Goal: Task Accomplishment & Management: Manage account settings

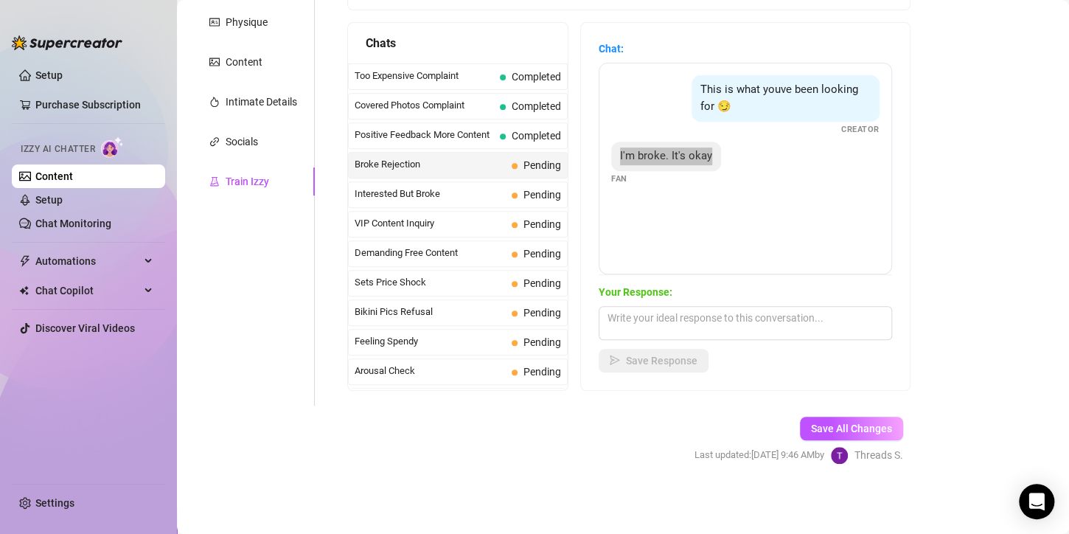
scroll to position [147, 0]
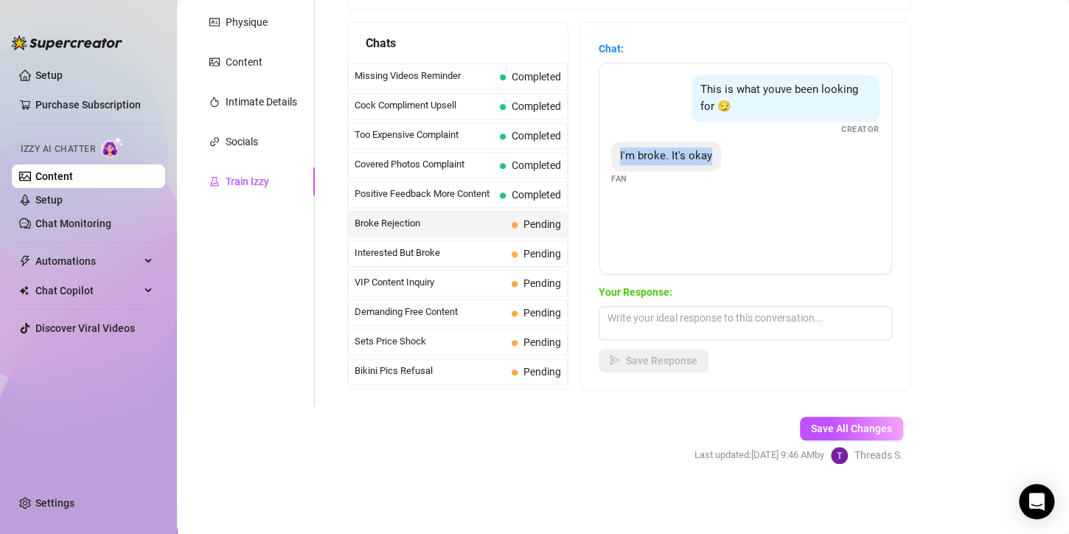
click at [941, 175] on main "Creator Bio Inked (micabigcherries) Bio Import Bio from other creator Personal …" at bounding box center [623, 146] width 892 height 776
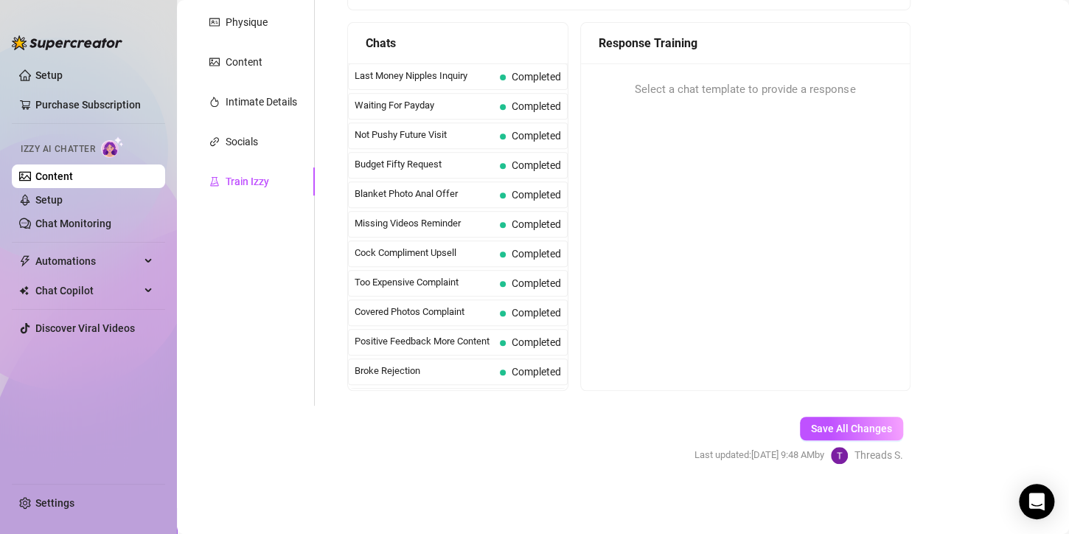
scroll to position [295, 0]
click at [405, 192] on span "Sets Price Shock" at bounding box center [424, 194] width 139 height 15
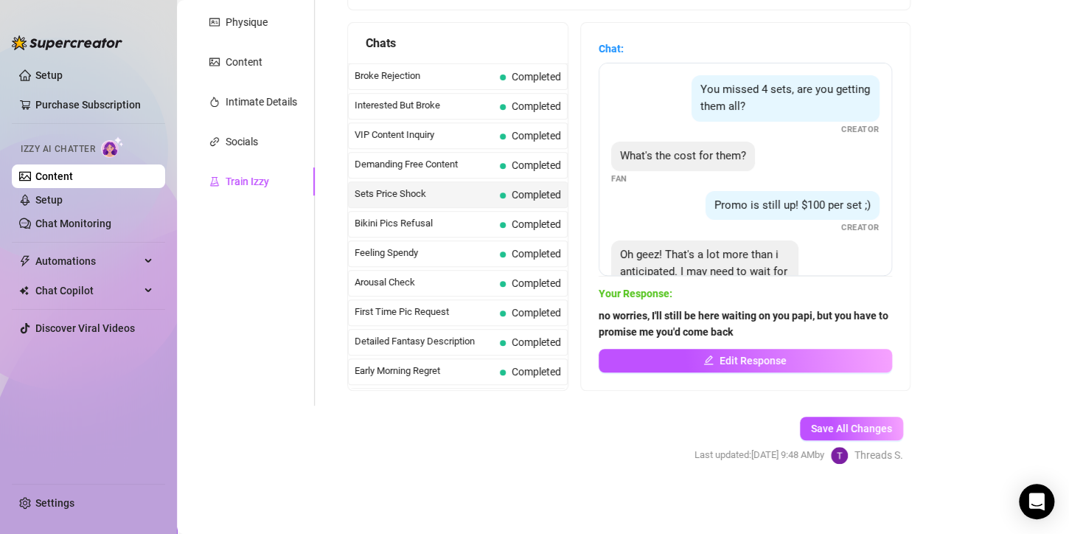
click at [422, 163] on span "Demanding Free Content" at bounding box center [424, 164] width 139 height 15
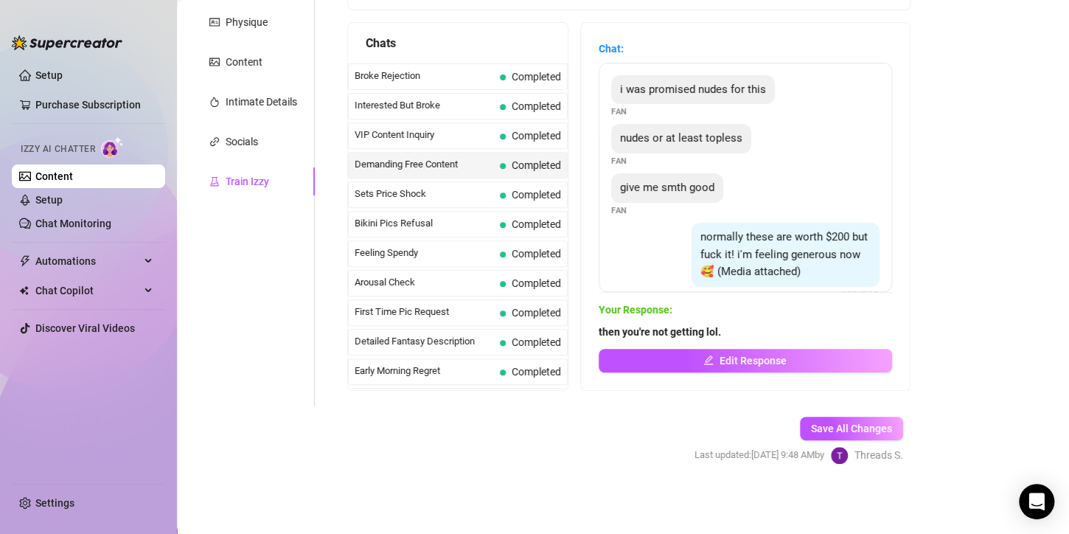
click at [403, 100] on span "Interested But Broke" at bounding box center [424, 105] width 139 height 15
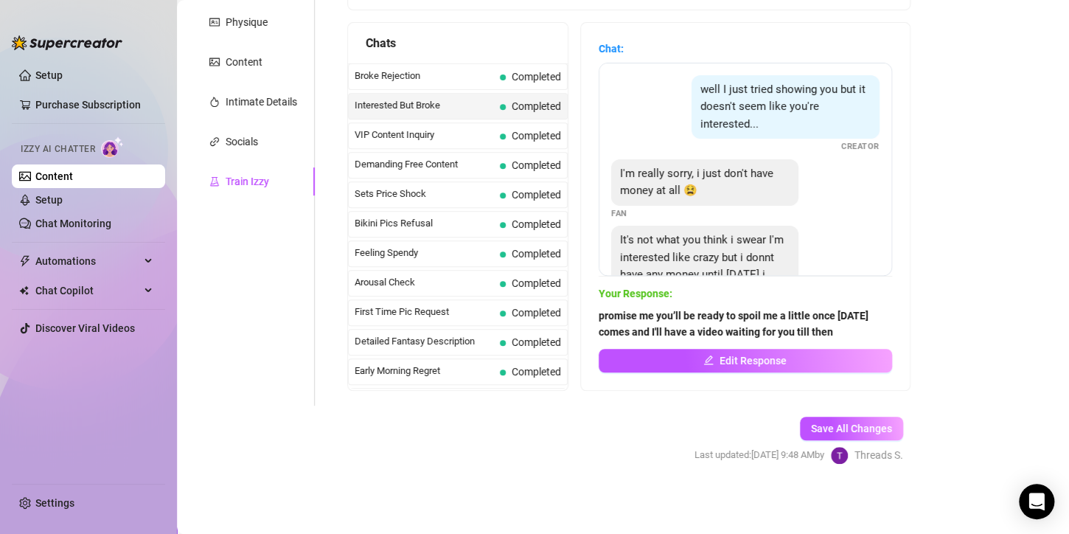
click at [427, 69] on span "Broke Rejection" at bounding box center [424, 76] width 139 height 15
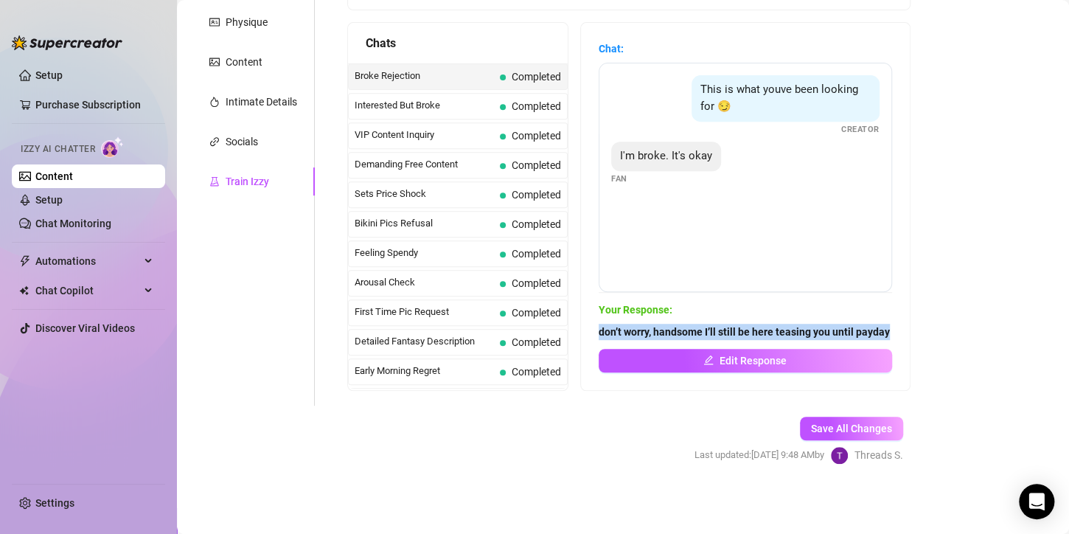
drag, startPoint x: 649, startPoint y: 329, endPoint x: 602, endPoint y: 313, distance: 49.2
click at [602, 313] on div "Chat: This is what youve been looking for 😏 Creator I'm broke. It's okay Fan Yo…" at bounding box center [745, 206] width 329 height 367
copy strong "don’t worry, handsome I’ll still be here teasing you until payday"
click at [1019, 198] on main "Creator Bio [PERSON_NAME] (dreabackshot) Bio Import Bio from other creator Pers…" at bounding box center [623, 146] width 892 height 776
click at [444, 93] on div "Interested But Broke Completed" at bounding box center [458, 106] width 220 height 27
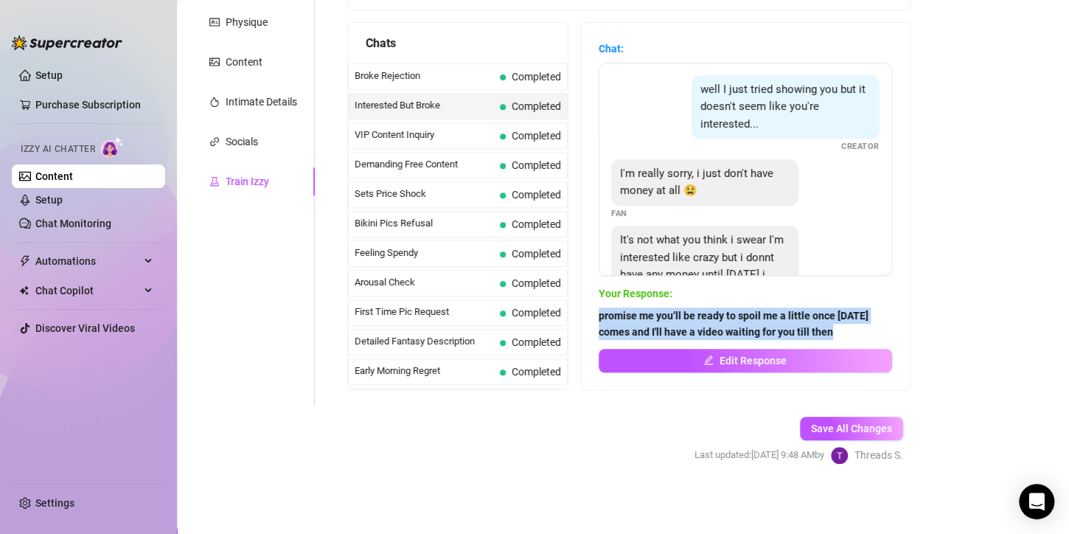
drag, startPoint x: 843, startPoint y: 329, endPoint x: 588, endPoint y: 316, distance: 255.4
click at [588, 316] on div "Chats Last Money Nipples Inquiry Completed Waiting For Payday Completed Not Pus…" at bounding box center [628, 206] width 563 height 369
copy strong "promise me you’ll be ready to spoil me a little once [DATE] comes and I'll have…"
click at [955, 230] on main "Creator Bio [PERSON_NAME] (dreabackshot) Bio Import Bio from other creator Pers…" at bounding box center [623, 146] width 892 height 776
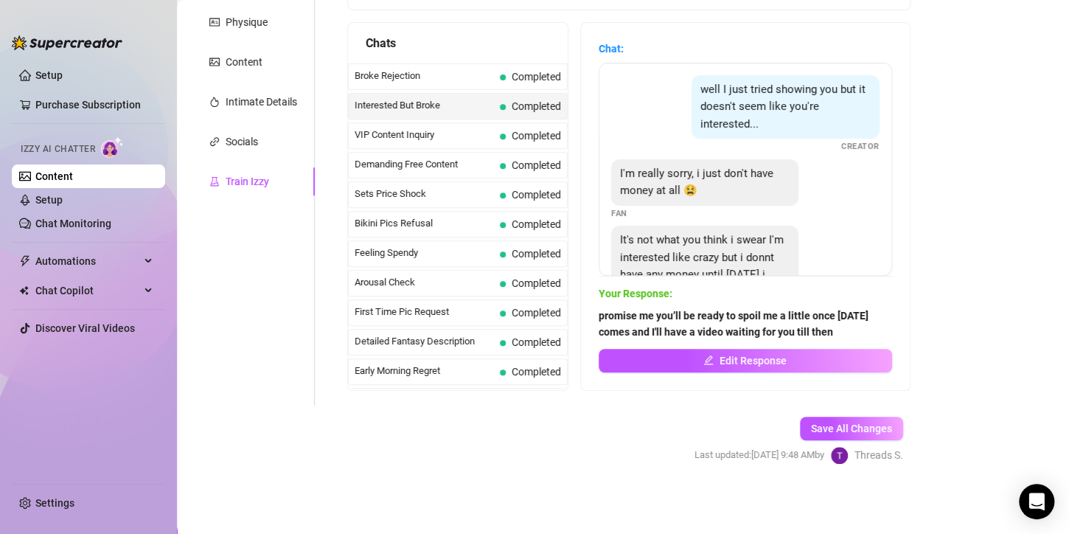
click at [423, 122] on div "VIP Content Inquiry Completed" at bounding box center [458, 135] width 220 height 27
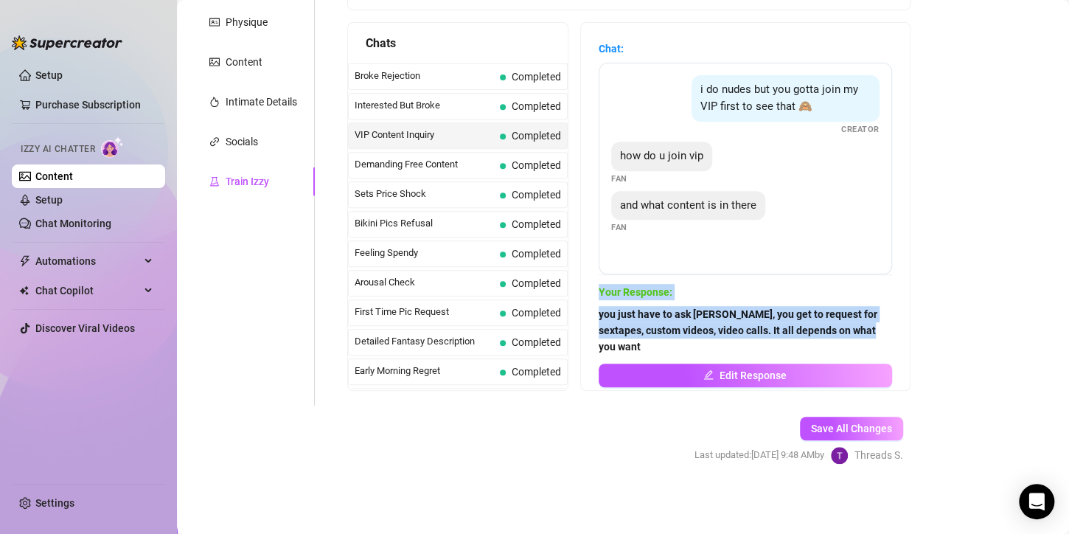
drag, startPoint x: 655, startPoint y: 344, endPoint x: 605, endPoint y: 301, distance: 66.4
click at [605, 301] on div "Chat: i do nudes but you gotta join my VIP first to see that 🙈 Creator how do u…" at bounding box center [745, 206] width 329 height 367
copy div "Your Response: you just have to ask [PERSON_NAME], you get to request for sexta…"
click at [716, 354] on div "you just have to ask [PERSON_NAME], you get to request for sextapes, custom vid…" at bounding box center [745, 346] width 293 height 81
drag, startPoint x: 659, startPoint y: 349, endPoint x: 594, endPoint y: 319, distance: 71.6
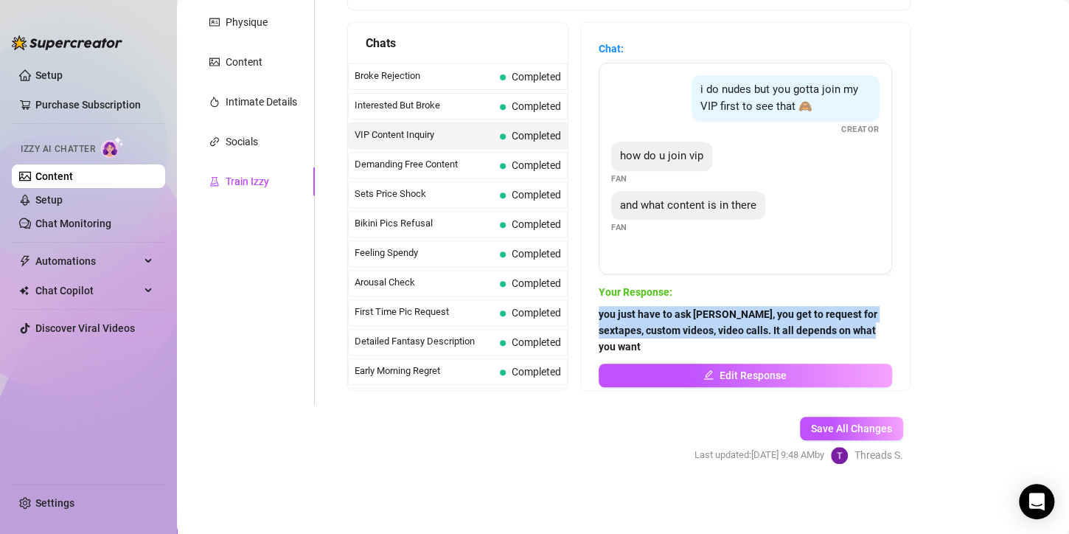
click at [594, 319] on div "Chat: i do nudes but you gotta join my VIP first to see that 🙈 Creator how do u…" at bounding box center [745, 206] width 329 height 367
copy strong "you just have to ask [PERSON_NAME], you get to request for sextapes, custom vid…"
click at [993, 291] on main "Creator Bio [PERSON_NAME] (dreabackshot) Bio Import Bio from other creator Pers…" at bounding box center [623, 146] width 892 height 776
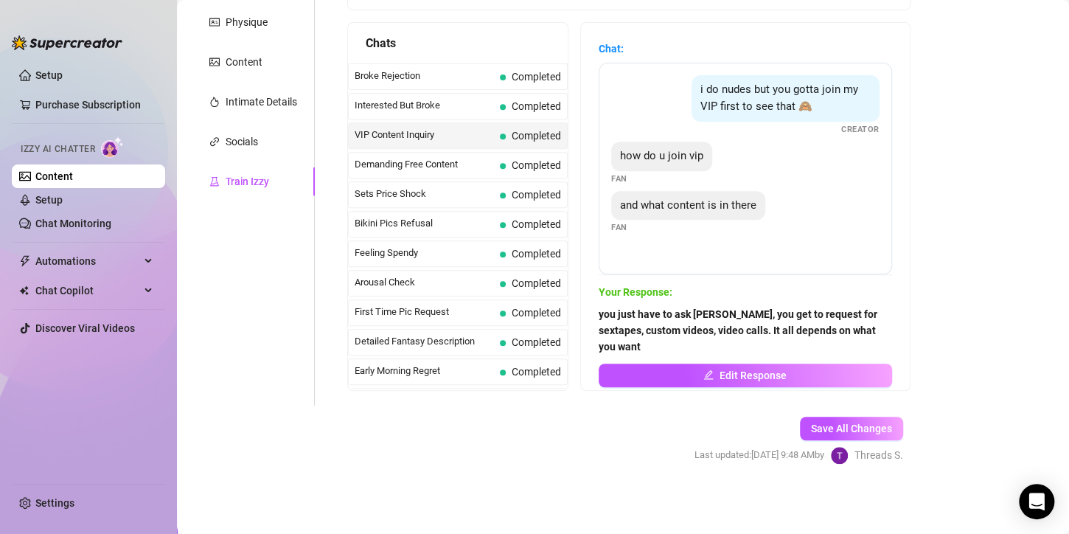
click at [459, 166] on span "Demanding Free Content" at bounding box center [424, 164] width 139 height 15
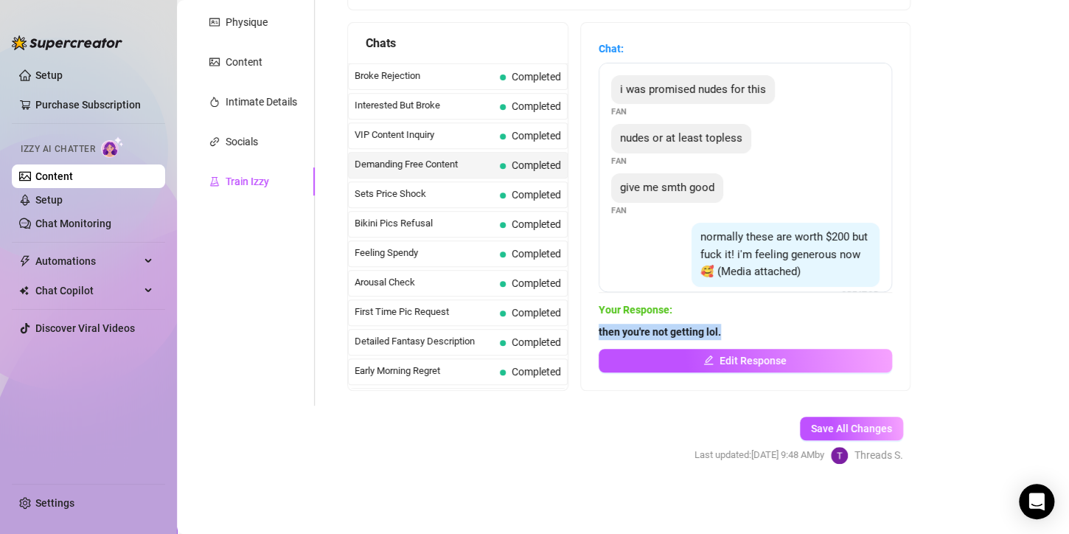
drag, startPoint x: 733, startPoint y: 327, endPoint x: 601, endPoint y: 340, distance: 132.6
click at [601, 340] on div "Chat: i was promised nudes for this Fan nudes or at least topless Fan give me s…" at bounding box center [745, 206] width 329 height 367
copy strong "then you're not getting lol."
click at [970, 258] on main "Creator Bio [PERSON_NAME] (dreabackshot) Bio Import Bio from other creator Pers…" at bounding box center [623, 146] width 892 height 776
click at [459, 194] on span "Sets Price Shock" at bounding box center [424, 194] width 139 height 15
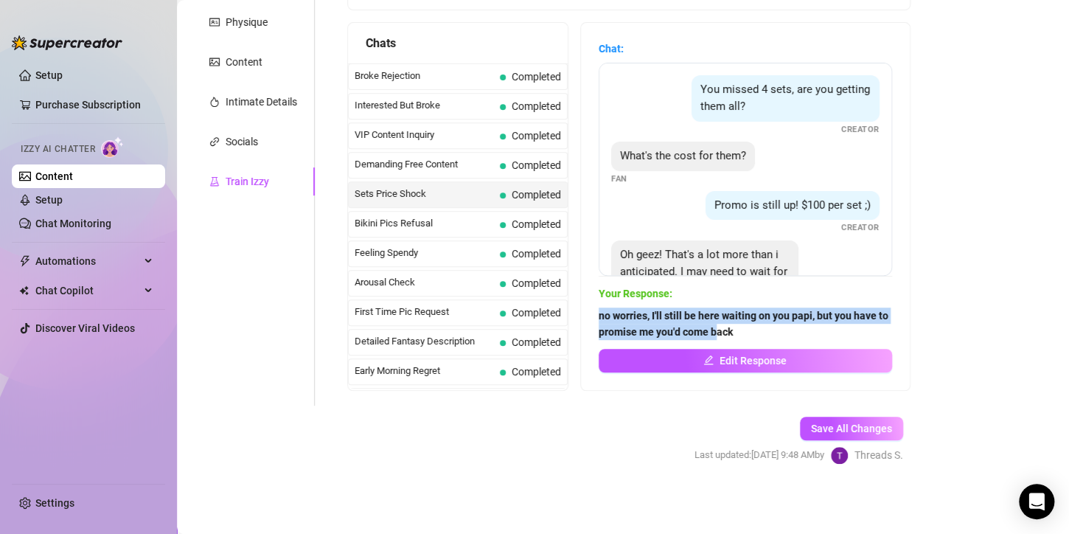
drag, startPoint x: 710, startPoint y: 319, endPoint x: 608, endPoint y: 310, distance: 102.8
click at [608, 310] on div "Chat: You missed 4 sets, are you getting them all? Creator What's the cost for …" at bounding box center [745, 206] width 329 height 367
copy strong "no worries, I'll still be here waiting on you papi, but you have to promise me …"
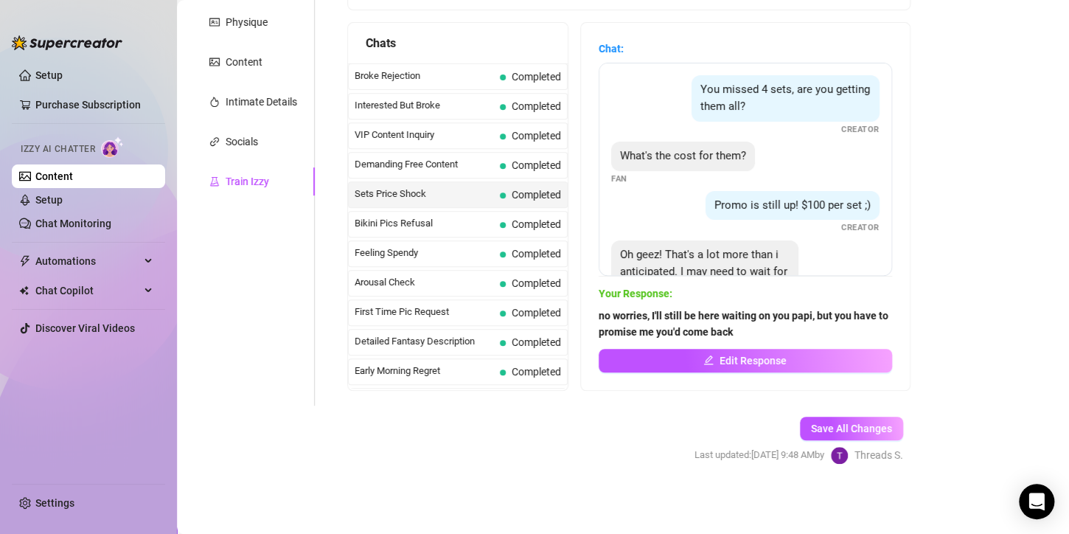
click at [963, 298] on main "Creator Bio [PERSON_NAME] (dreabackshot) Bio Import Bio from other creator Pers…" at bounding box center [623, 146] width 892 height 776
click at [957, 321] on main "Creator Bio [PERSON_NAME] (dreabackshot) Bio Import Bio from other creator Pers…" at bounding box center [623, 146] width 892 height 776
click at [501, 222] on span at bounding box center [503, 225] width 6 height 6
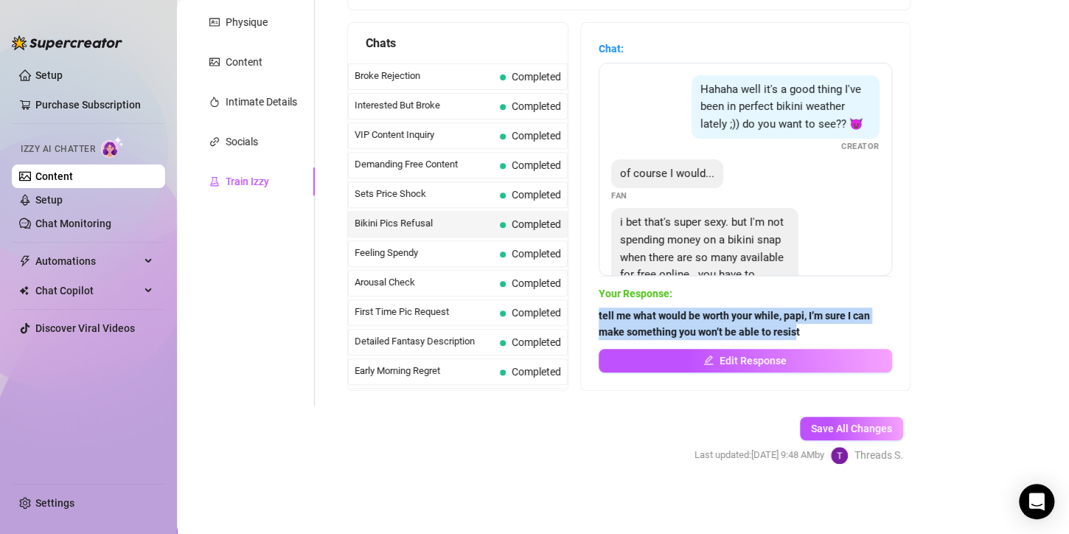
drag, startPoint x: 828, startPoint y: 331, endPoint x: 607, endPoint y: 319, distance: 221.6
click at [607, 319] on div "Chat: Hahaha well it's a good thing I've been in perfect bikini weather lately …" at bounding box center [745, 206] width 329 height 367
copy strong "tell me what would be worth your while, papi, I’m sure I can make something you…"
click at [992, 295] on main "Creator Bio [PERSON_NAME] (dreabackshot) Bio Import Bio from other creator Pers…" at bounding box center [623, 146] width 892 height 776
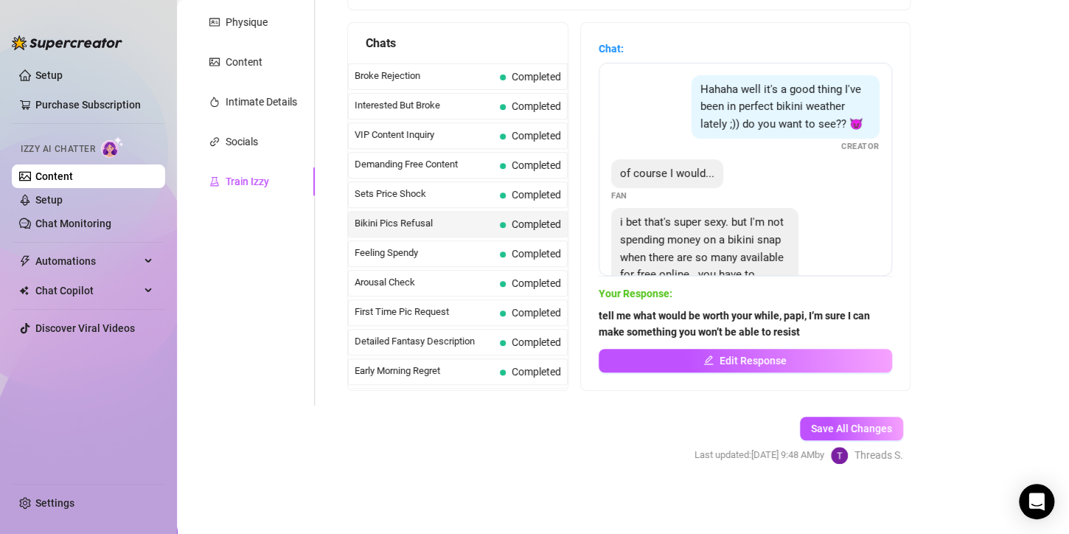
click at [976, 310] on main "Creator Bio [PERSON_NAME] (dreabackshot) Bio Import Bio from other creator Pers…" at bounding box center [623, 146] width 892 height 776
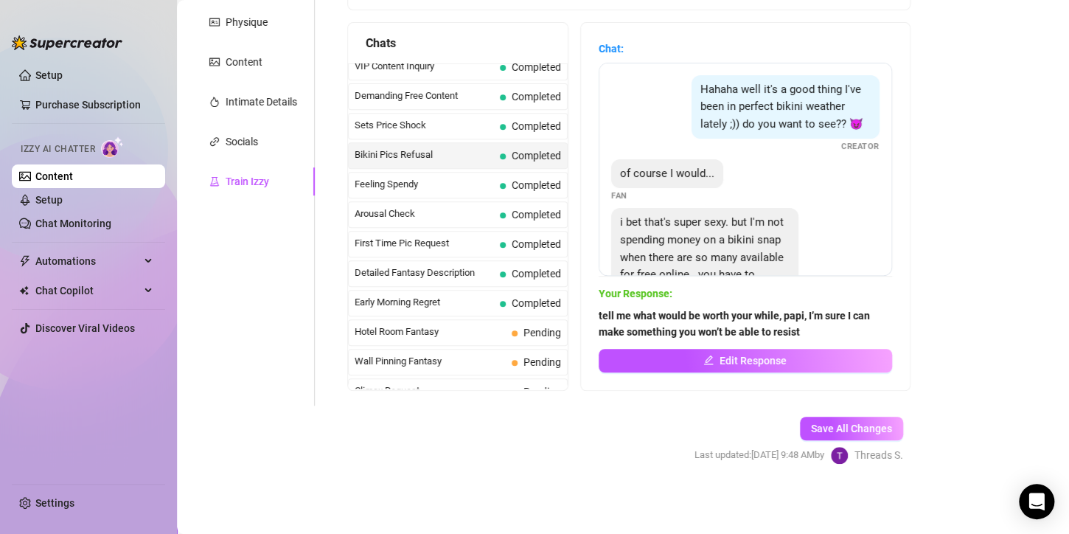
scroll to position [442, 0]
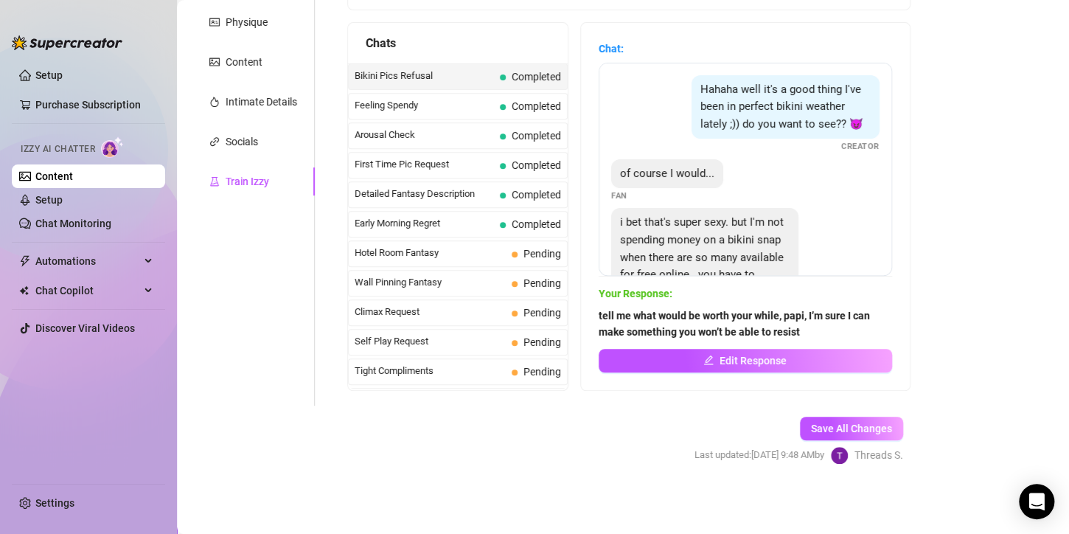
click at [429, 102] on span "Feeling Spendy" at bounding box center [424, 105] width 139 height 15
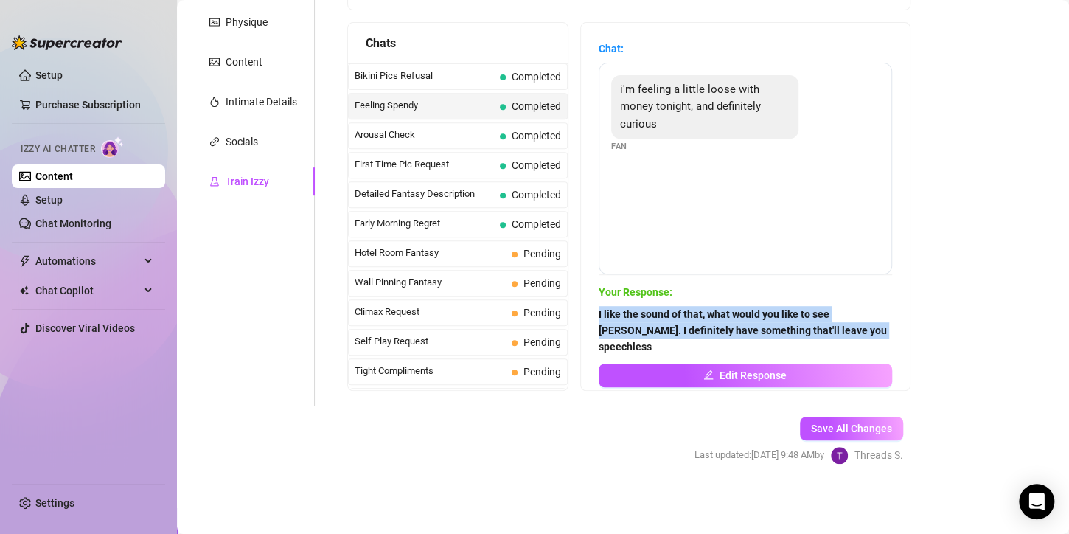
drag, startPoint x: 837, startPoint y: 335, endPoint x: 597, endPoint y: 316, distance: 241.1
click at [597, 316] on div "Chat: i'm feeling a little loose with money tonight, and definitely curious Fan…" at bounding box center [745, 206] width 329 height 367
copy strong "I like the sound of that, what would you like to see [PERSON_NAME]. I definitel…"
click at [1003, 347] on main "Creator Bio [PERSON_NAME] (dreabackshot) Bio Import Bio from other creator Pers…" at bounding box center [623, 146] width 892 height 776
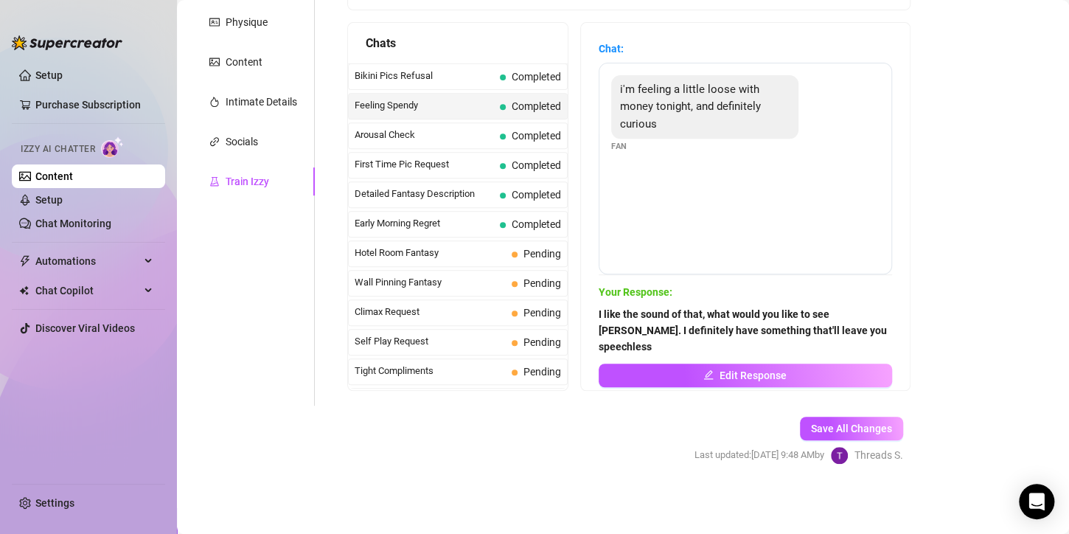
click at [390, 128] on span "Arousal Check" at bounding box center [424, 135] width 139 height 15
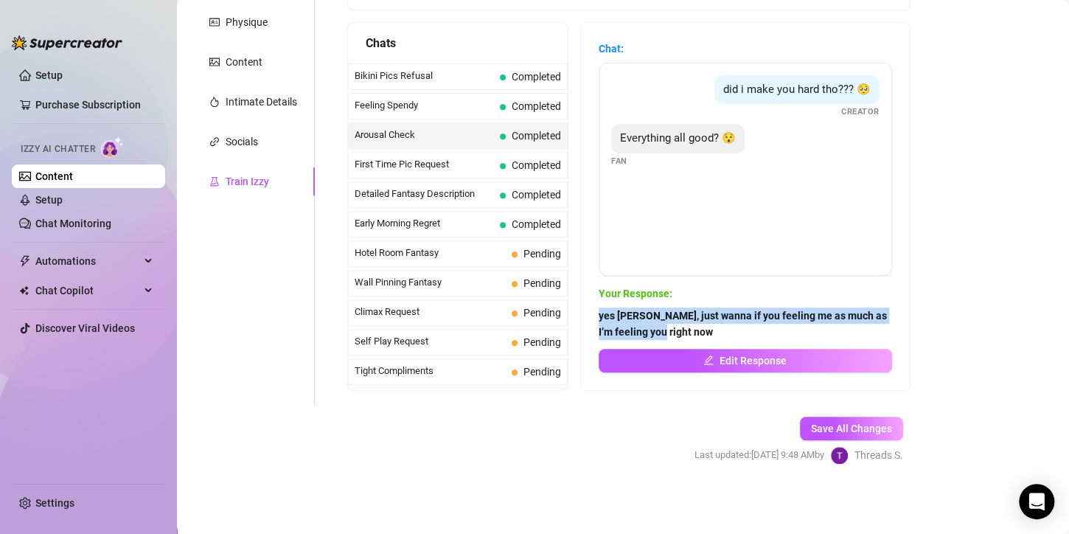
drag, startPoint x: 710, startPoint y: 328, endPoint x: 608, endPoint y: 311, distance: 103.9
click at [608, 311] on div "Chat: did i make you hard tho??? 🥺 Creator Everything all good? 😯 Fan Your Resp…" at bounding box center [745, 206] width 329 height 367
copy strong "yes [PERSON_NAME], just wanna if you feeling me as much as I’m feeling you righ…"
click at [997, 173] on main "Creator Bio [PERSON_NAME] (dreabackshot) Bio Import Bio from other creator Pers…" at bounding box center [623, 146] width 892 height 776
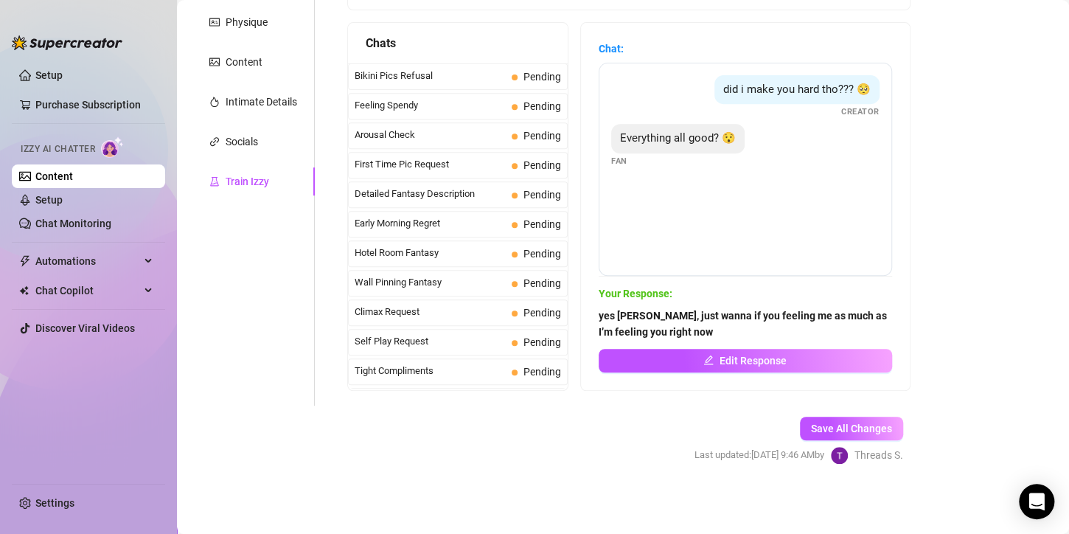
scroll to position [221, 0]
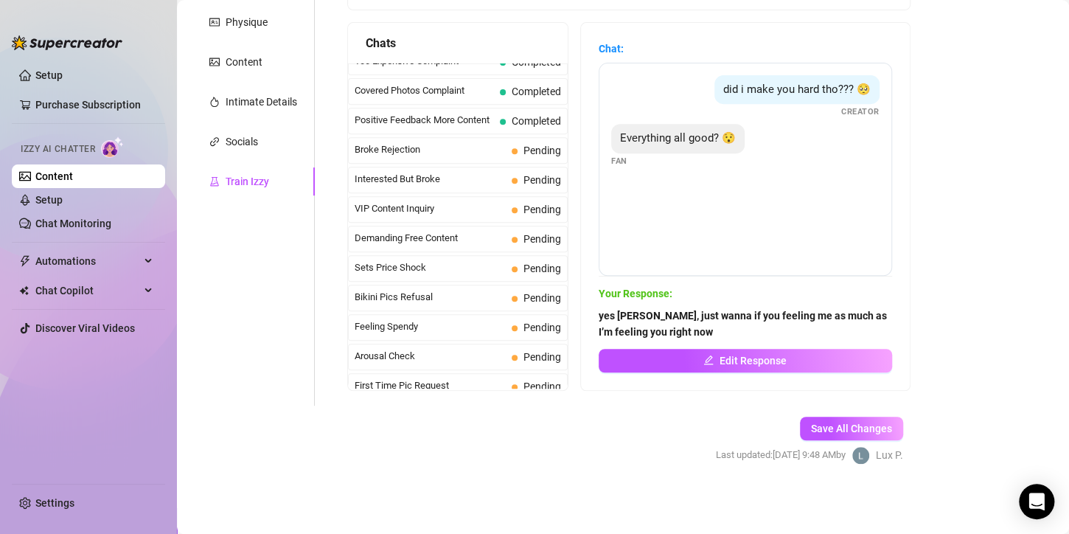
click at [466, 152] on span "Broke Rejection" at bounding box center [430, 149] width 151 height 15
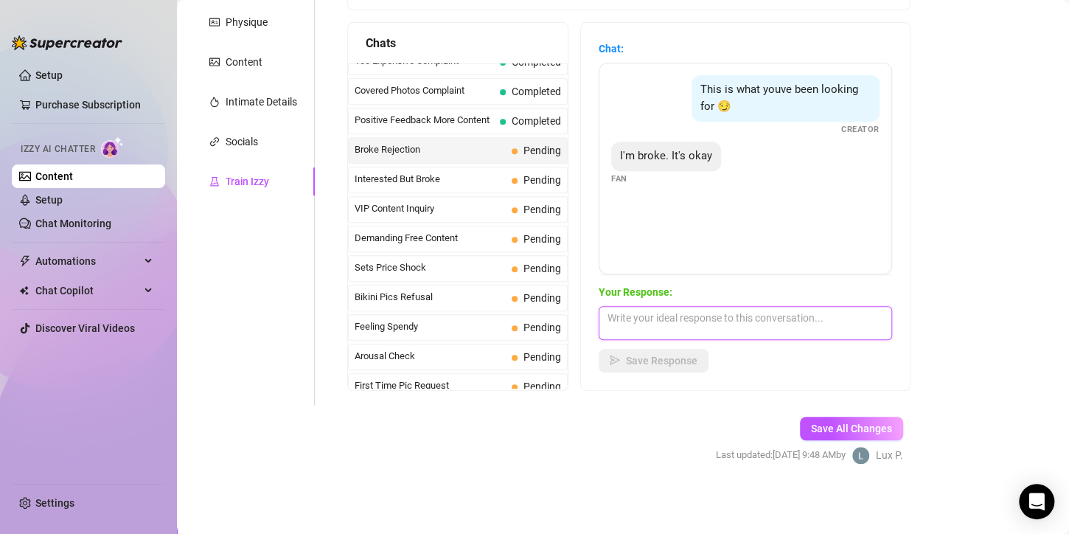
drag, startPoint x: 681, startPoint y: 326, endPoint x: 684, endPoint y: 341, distance: 14.9
click at [682, 326] on textarea at bounding box center [745, 323] width 293 height 34
click at [917, 234] on main "Creator Bio Inked (micabigcherries) Bio Import Bio from other creator Personal …" at bounding box center [623, 146] width 892 height 776
click at [715, 319] on textarea at bounding box center [745, 323] width 293 height 34
paste textarea "don’t worry, handsome I’ll still be here teasing you until payday"
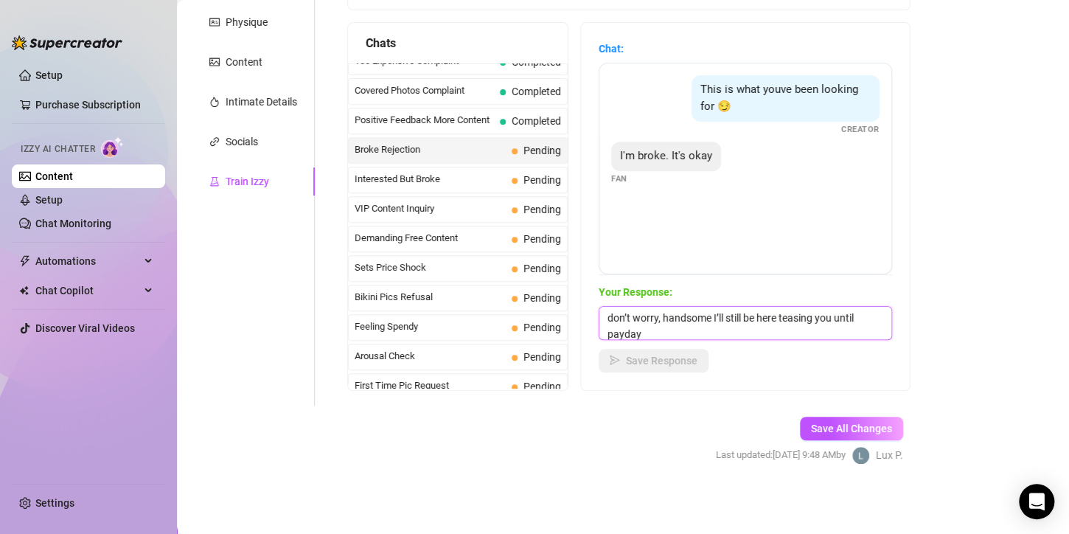
scroll to position [1, 0]
type textarea "don’t worry, handsome I’ll still be here teasing you until payday"
click at [659, 361] on span "Save Response" at bounding box center [662, 361] width 72 height 12
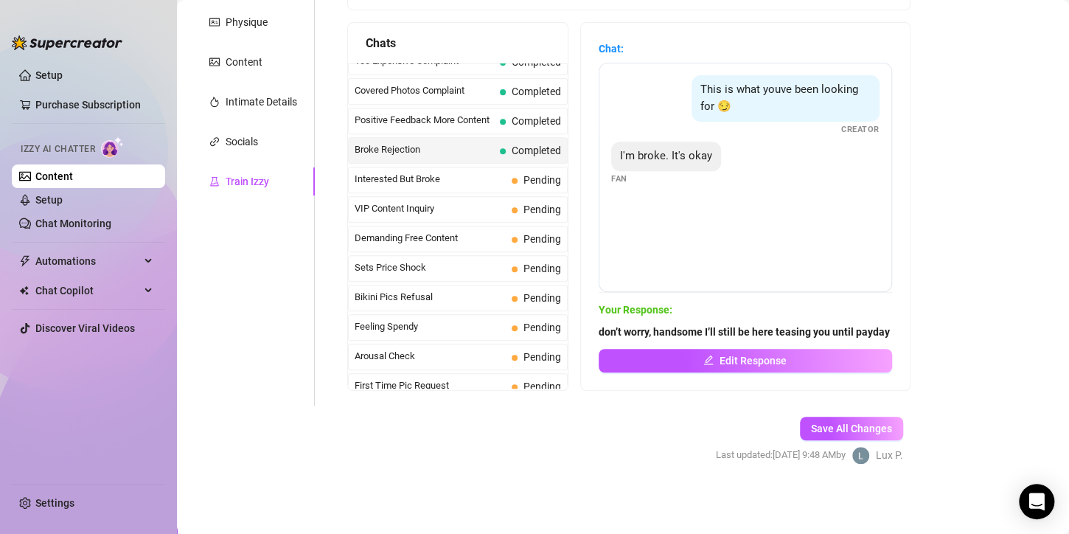
click at [484, 177] on span "Interested But Broke" at bounding box center [430, 179] width 151 height 15
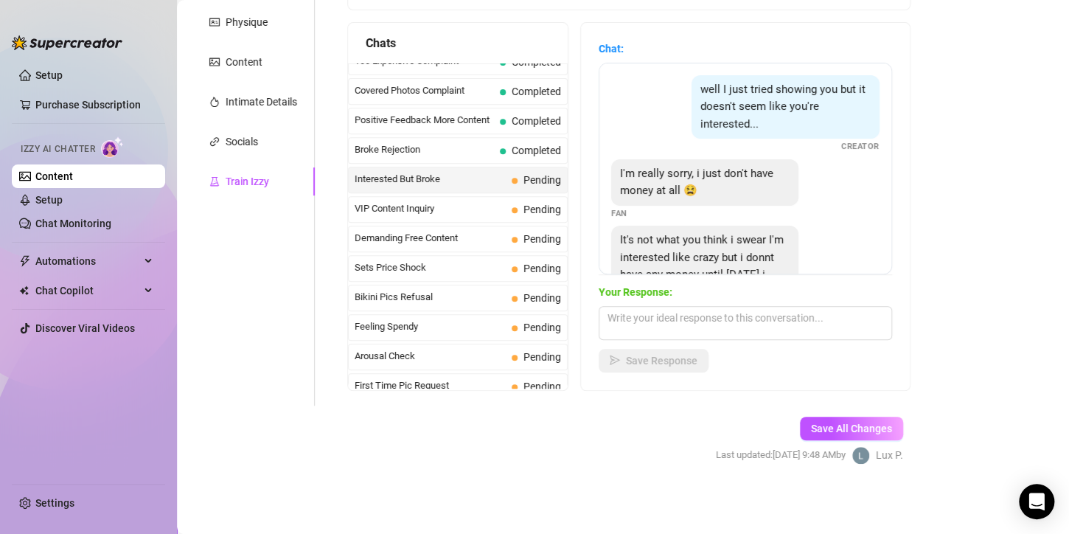
drag, startPoint x: 571, startPoint y: 450, endPoint x: 581, endPoint y: 436, distance: 17.0
click at [571, 450] on form "Personal Info Chatting Lifestyle Physique Content Intimate Details Socials Trai…" at bounding box center [559, 190] width 734 height 602
click at [636, 335] on textarea at bounding box center [745, 323] width 293 height 34
paste textarea "promise me you’ll be ready to spoil me a little once [DATE] comes and I'll have…"
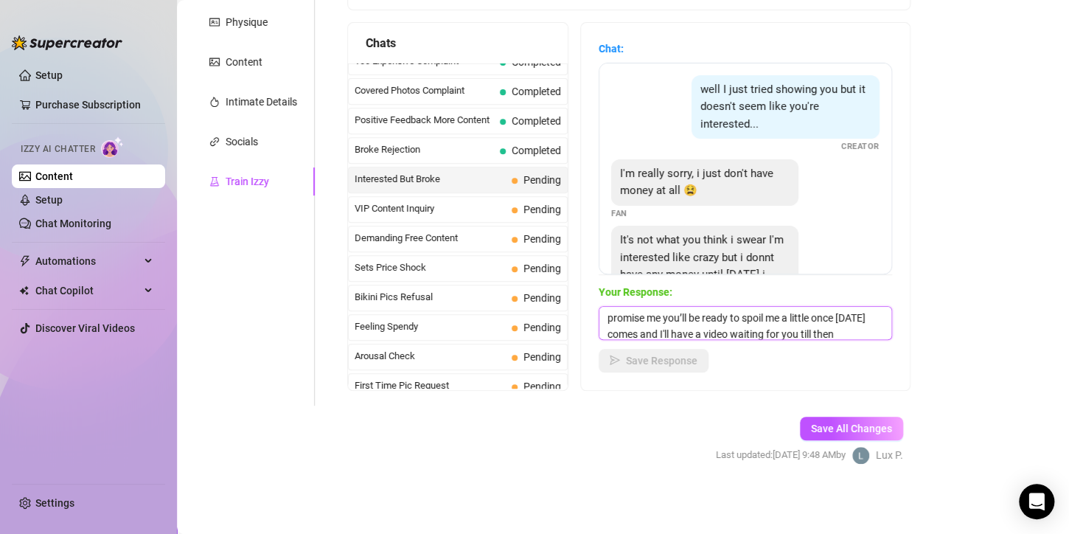
scroll to position [17, 0]
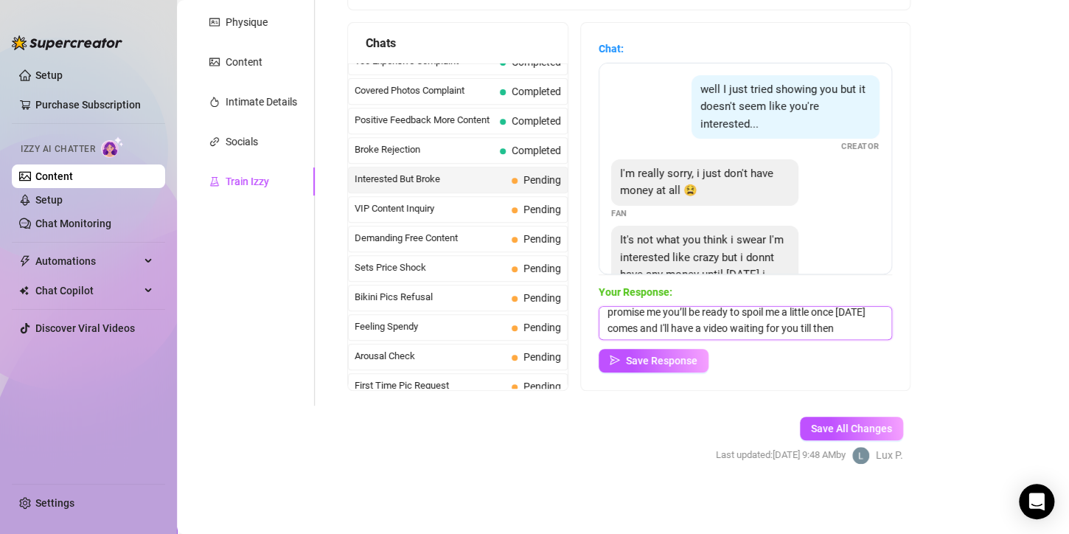
type textarea "promise me you’ll be ready to spoil me a little once [DATE] comes and I'll have…"
click at [642, 358] on span "Save Response" at bounding box center [662, 361] width 72 height 12
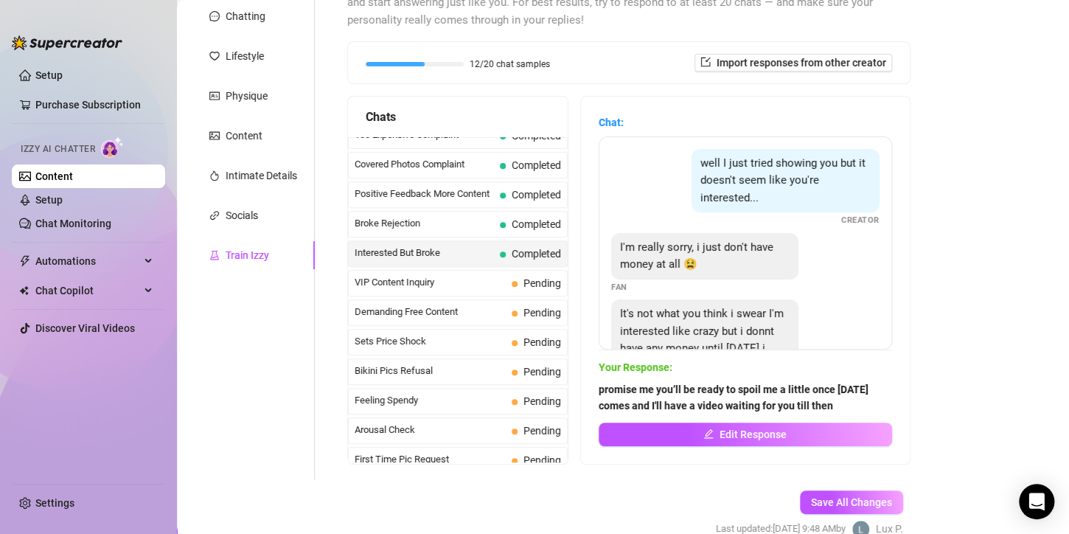
scroll to position [63, 0]
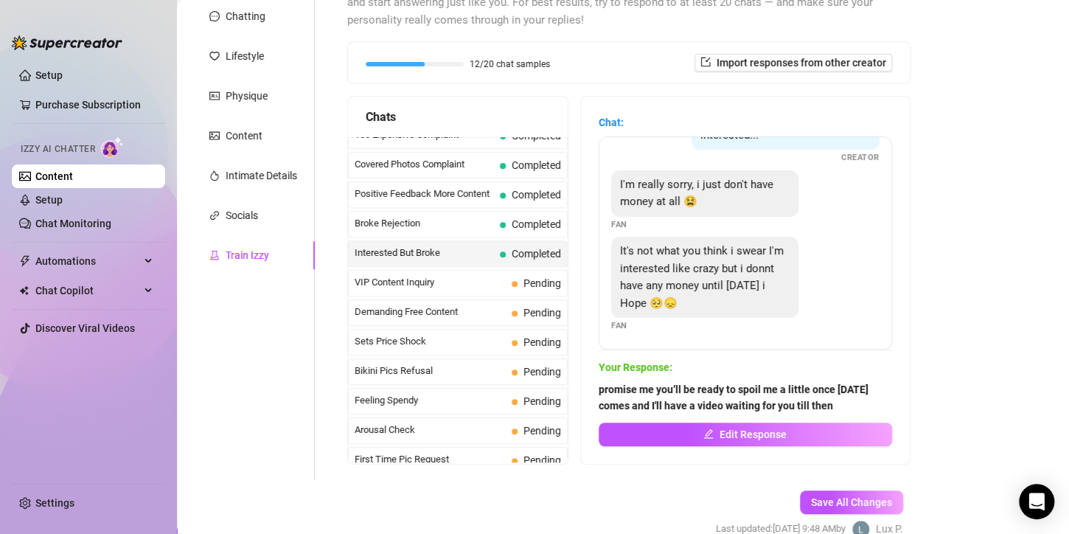
click at [699, 430] on button "Edit Response" at bounding box center [745, 435] width 293 height 24
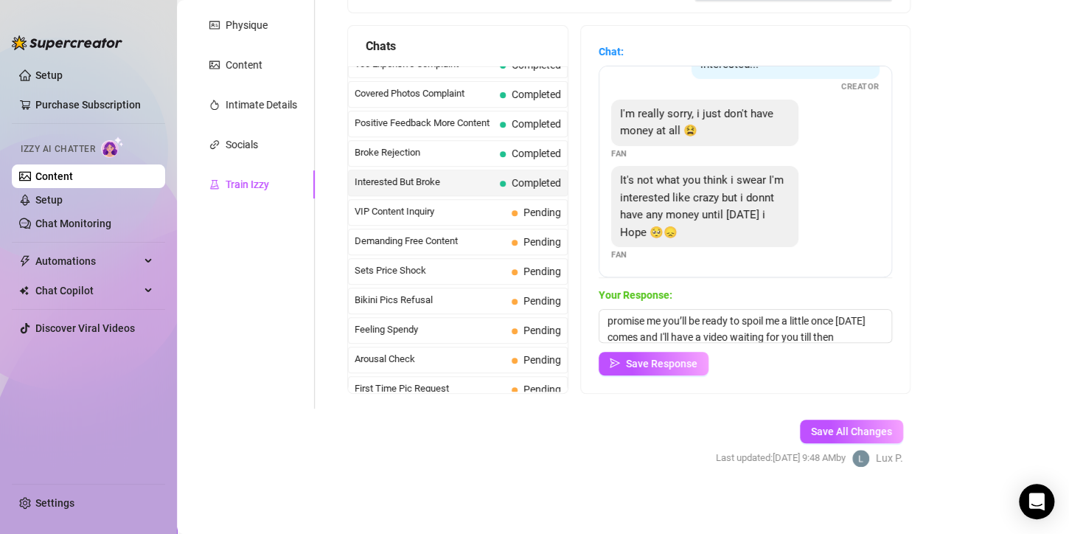
scroll to position [242, 0]
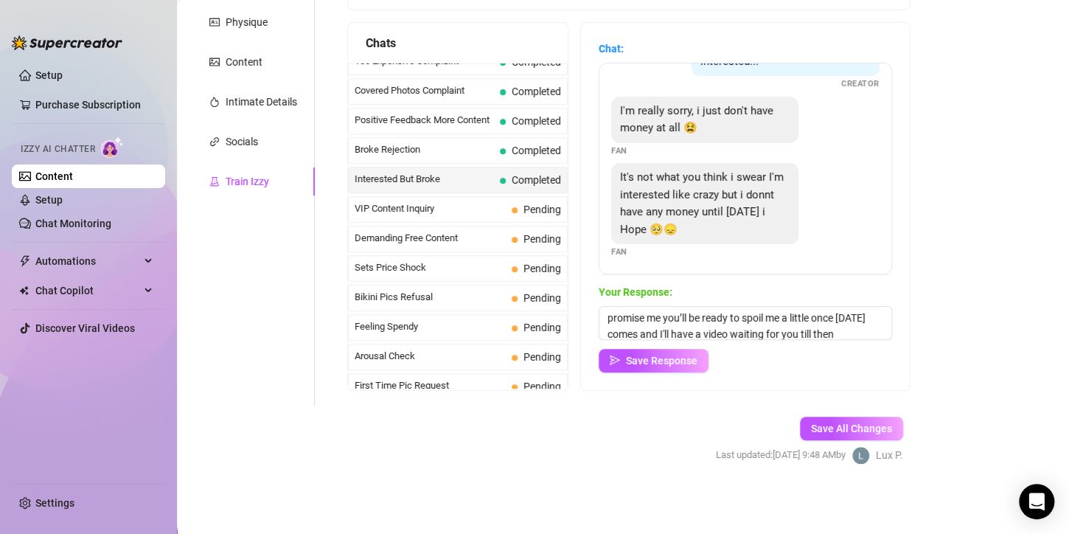
click at [708, 363] on button "Save Response" at bounding box center [654, 361] width 110 height 24
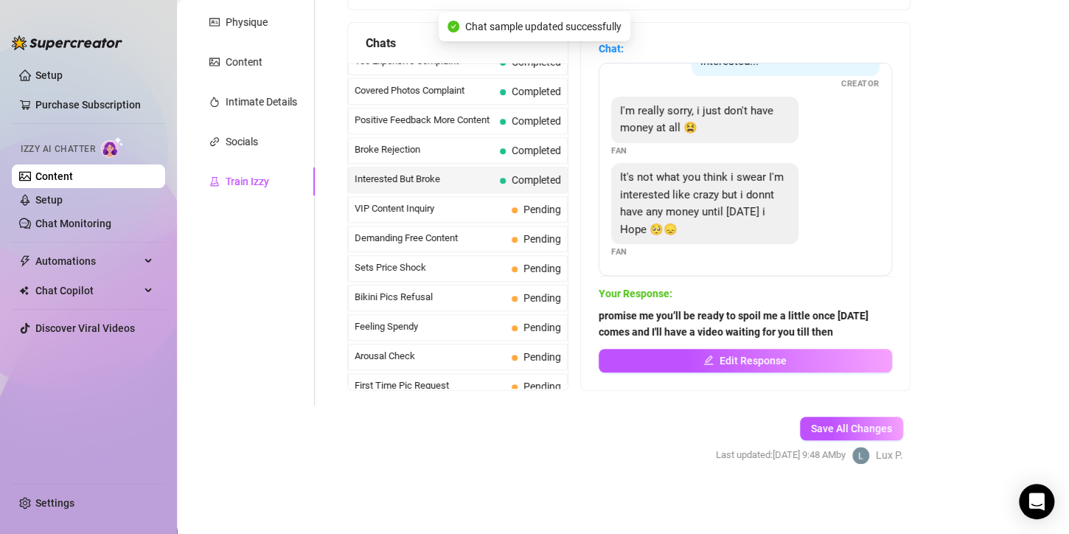
click at [394, 196] on div "VIP Content Inquiry Pending" at bounding box center [458, 209] width 220 height 27
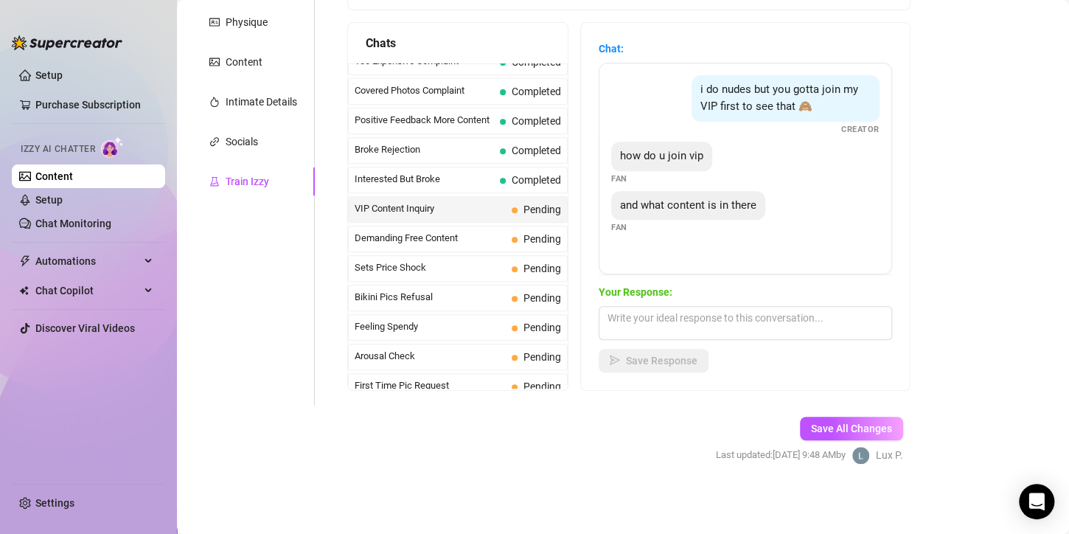
click at [962, 313] on main "Creator Bio Inked (micabigcherries) Bio Import Bio from other creator Personal …" at bounding box center [623, 146] width 892 height 776
click at [684, 321] on textarea at bounding box center [745, 323] width 293 height 34
paste textarea "you just have to ask [PERSON_NAME], you get to request for sextapes, custom vid…"
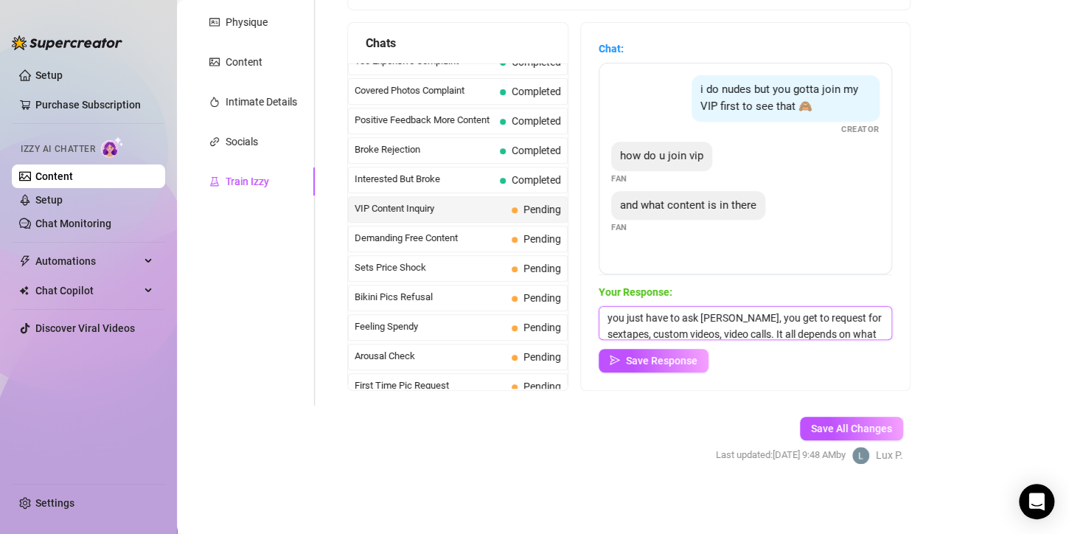
scroll to position [17, 0]
type textarea "you just have to ask [PERSON_NAME], you get to request for sextapes, custom vid…"
click at [698, 355] on span "Save Response" at bounding box center [662, 361] width 72 height 12
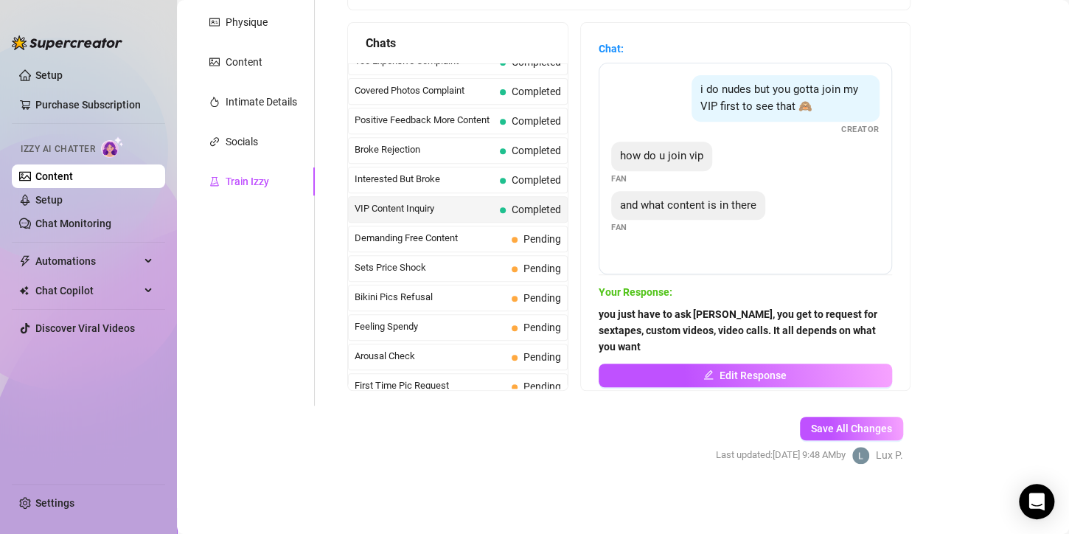
click at [451, 236] on span "Demanding Free Content" at bounding box center [430, 238] width 151 height 15
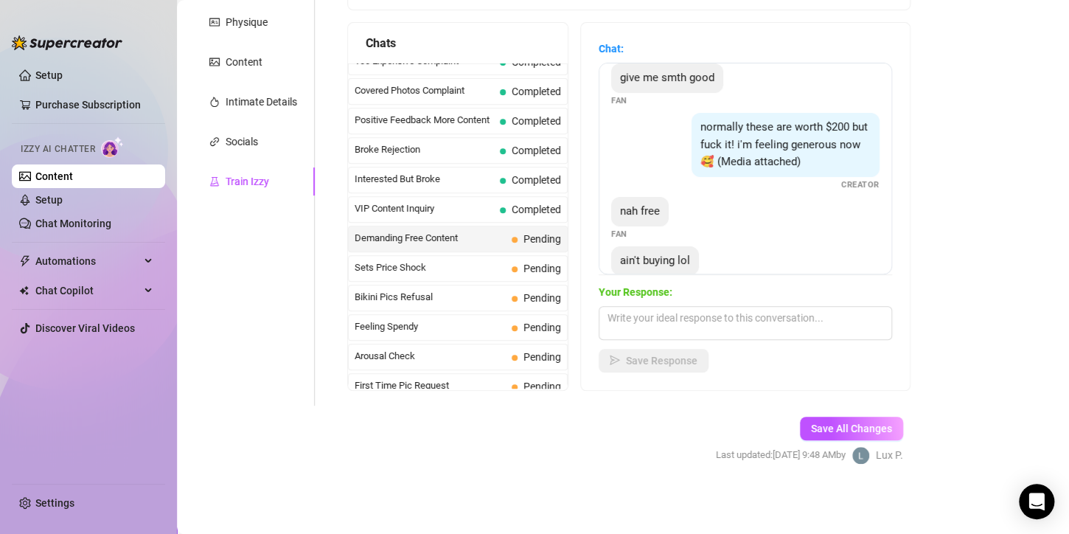
scroll to position [160, 0]
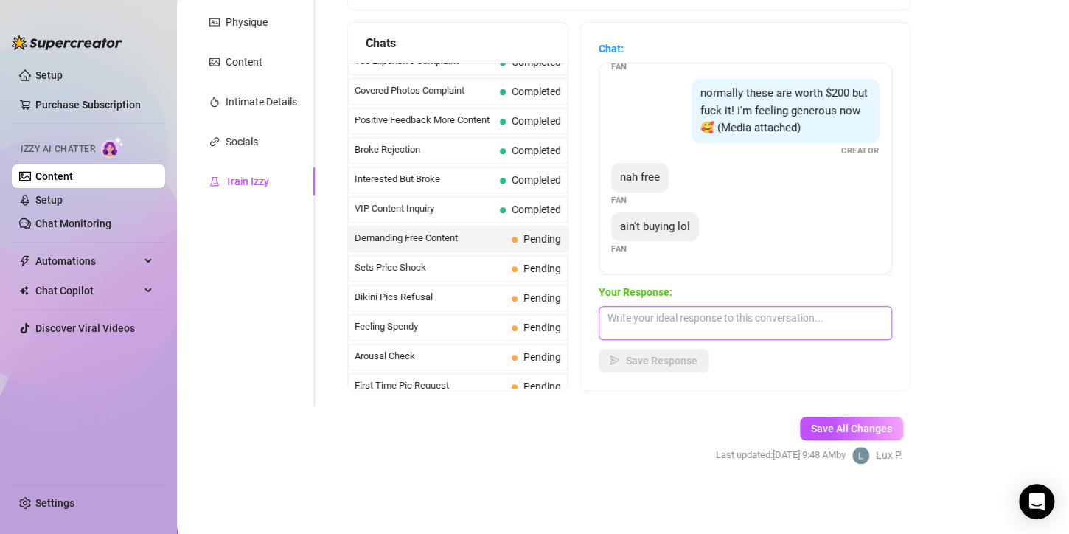
click at [678, 316] on textarea at bounding box center [745, 323] width 293 height 34
paste textarea "then you're not getting lol."
type textarea "then you're not getting lol."
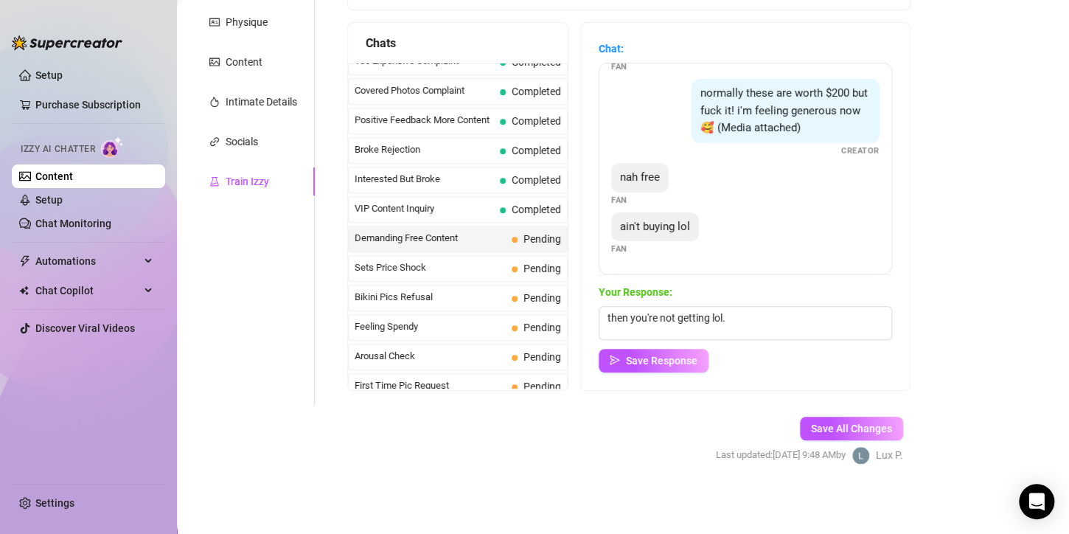
click at [689, 367] on button "Save Response" at bounding box center [654, 361] width 110 height 24
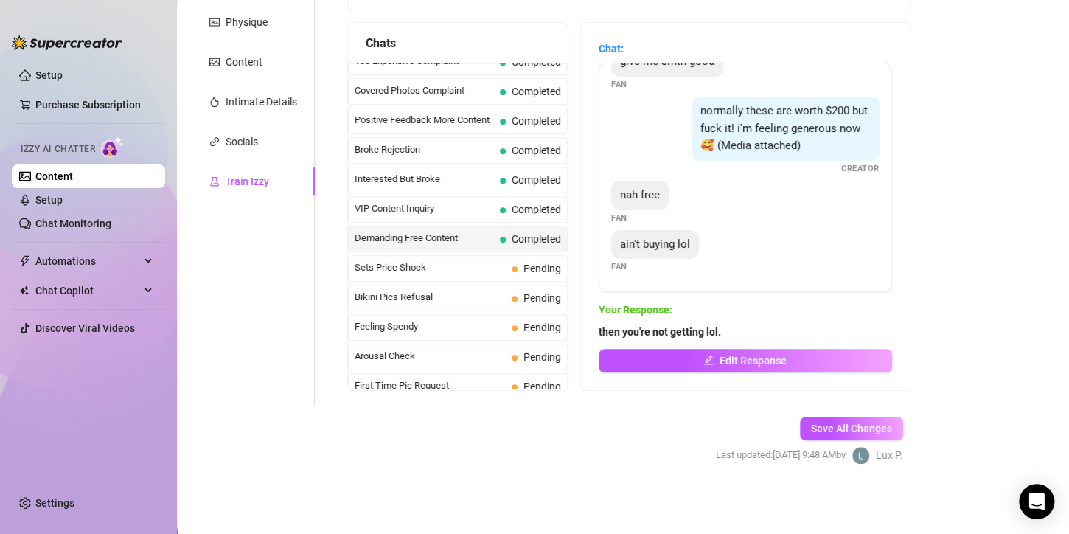
scroll to position [142, 0]
drag, startPoint x: 942, startPoint y: 225, endPoint x: 871, endPoint y: 238, distance: 72.0
click at [942, 225] on main "Creator Bio Inked (micabigcherries) Bio Import Bio from other creator Personal …" at bounding box center [623, 146] width 892 height 776
click at [451, 268] on span "Sets Price Shock" at bounding box center [430, 267] width 151 height 15
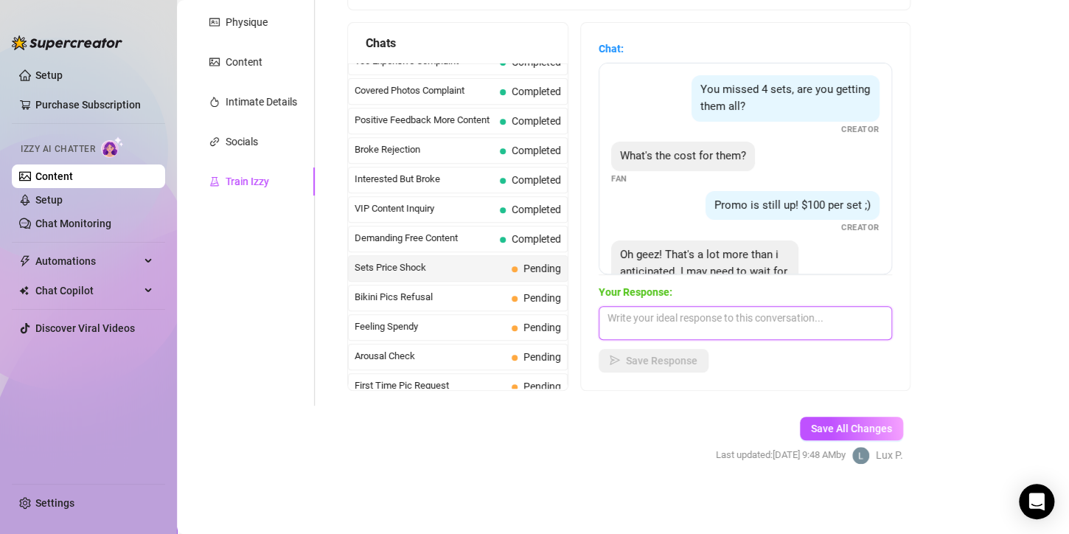
click at [651, 323] on textarea at bounding box center [745, 323] width 293 height 34
paste textarea "no worries, I'll still be here waiting on you papi, but you have to promise me …"
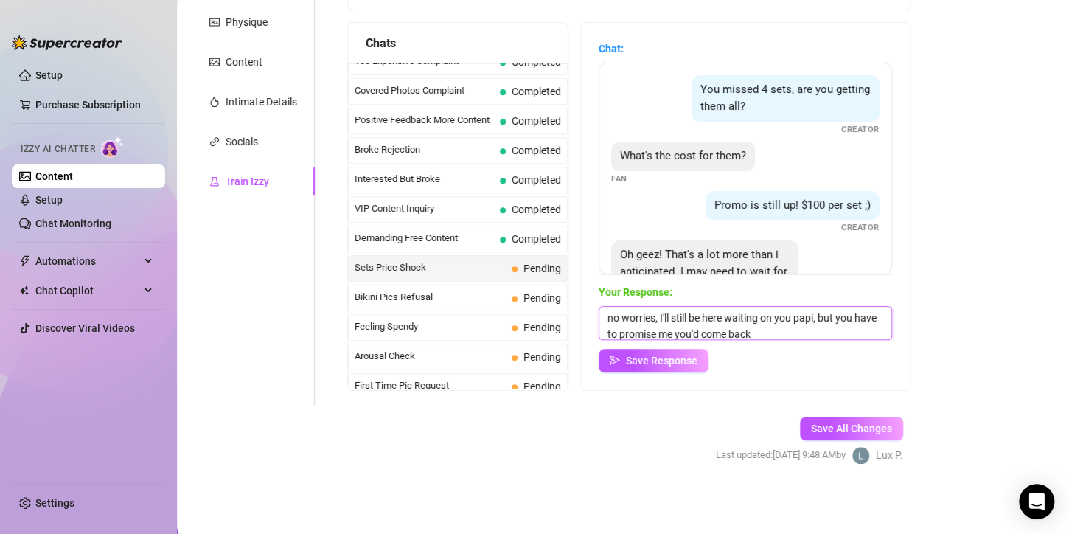
scroll to position [1, 0]
type textarea "no worries, I'll still be here waiting on you papi, but you have to promise me …"
click at [652, 355] on span "Save Response" at bounding box center [662, 361] width 72 height 12
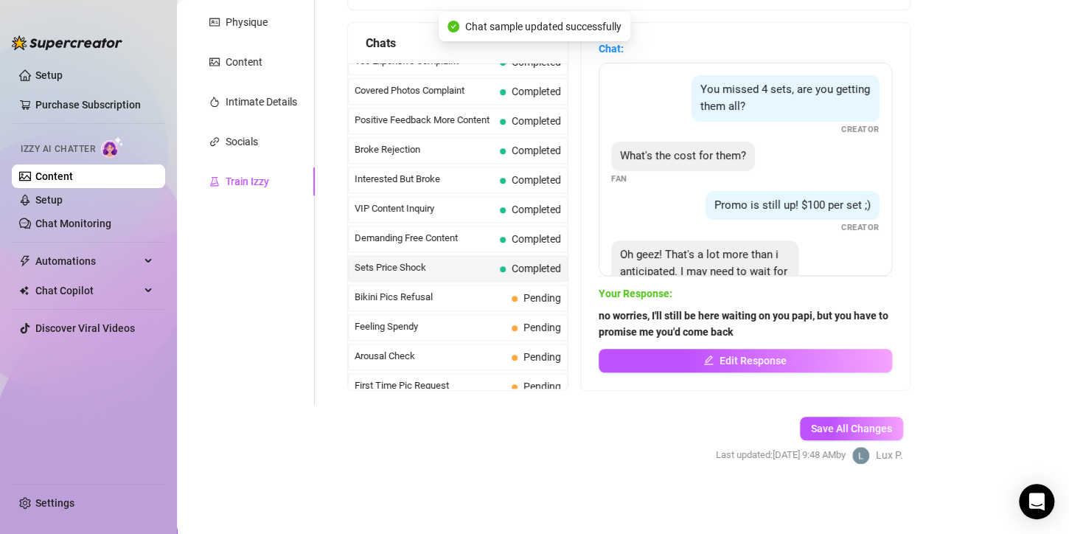
click at [424, 293] on span "Bikini Pics Refusal" at bounding box center [430, 297] width 151 height 15
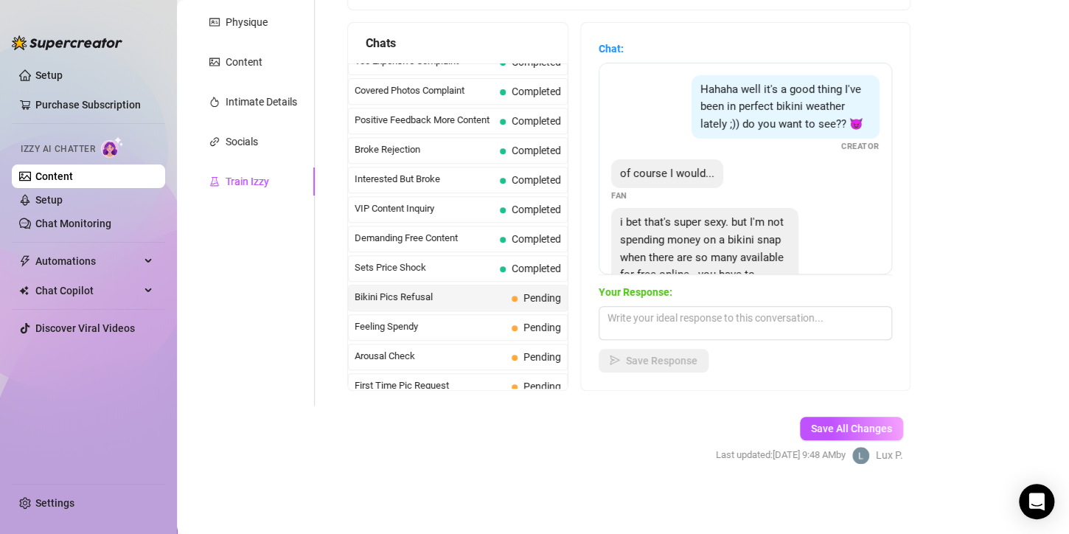
drag, startPoint x: 1025, startPoint y: 198, endPoint x: 917, endPoint y: 246, distance: 118.5
click at [1025, 198] on main "Creator Bio Inked (micabigcherries) Bio Import Bio from other creator Personal …" at bounding box center [623, 146] width 892 height 776
click at [667, 324] on textarea at bounding box center [745, 323] width 293 height 34
paste textarea "tell me what would be worth your while, papi, I’m sure I can make something you…"
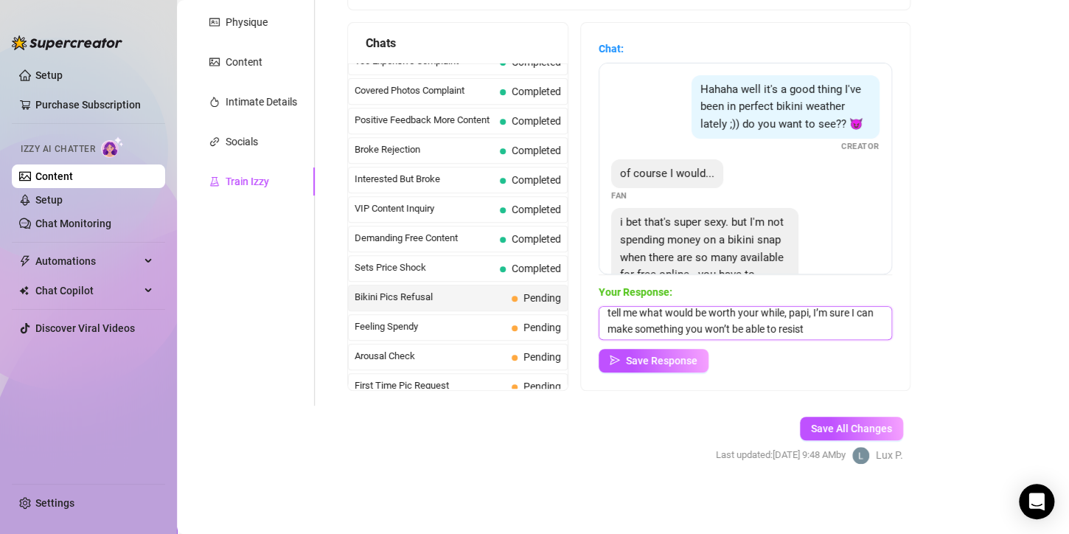
scroll to position [0, 0]
type textarea "tell me what would be worth your while, papi, I’m sure I can make something you…"
click at [673, 366] on button "Save Response" at bounding box center [654, 361] width 110 height 24
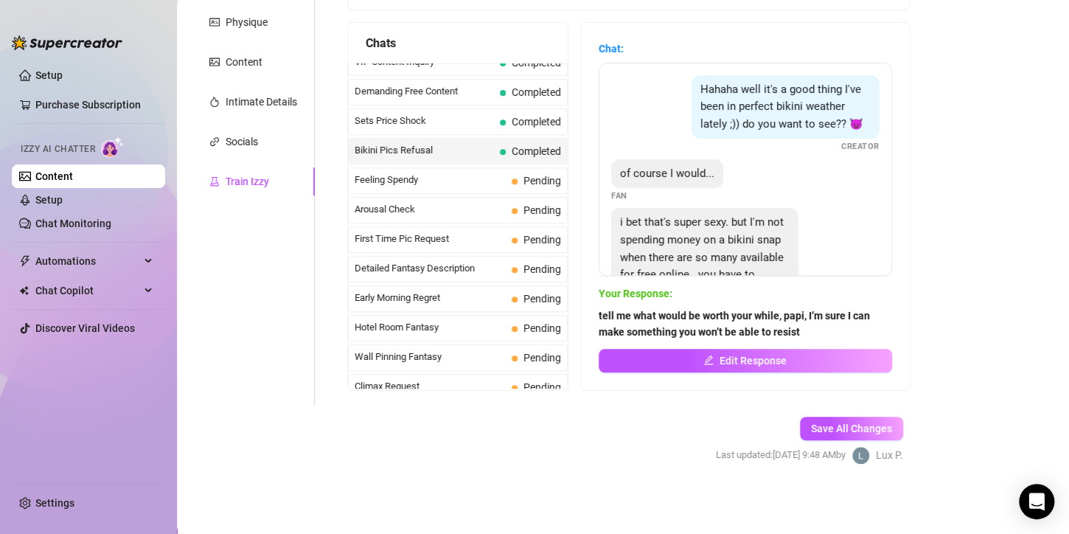
scroll to position [369, 0]
click at [456, 184] on div "Feeling Spendy Pending" at bounding box center [458, 180] width 220 height 27
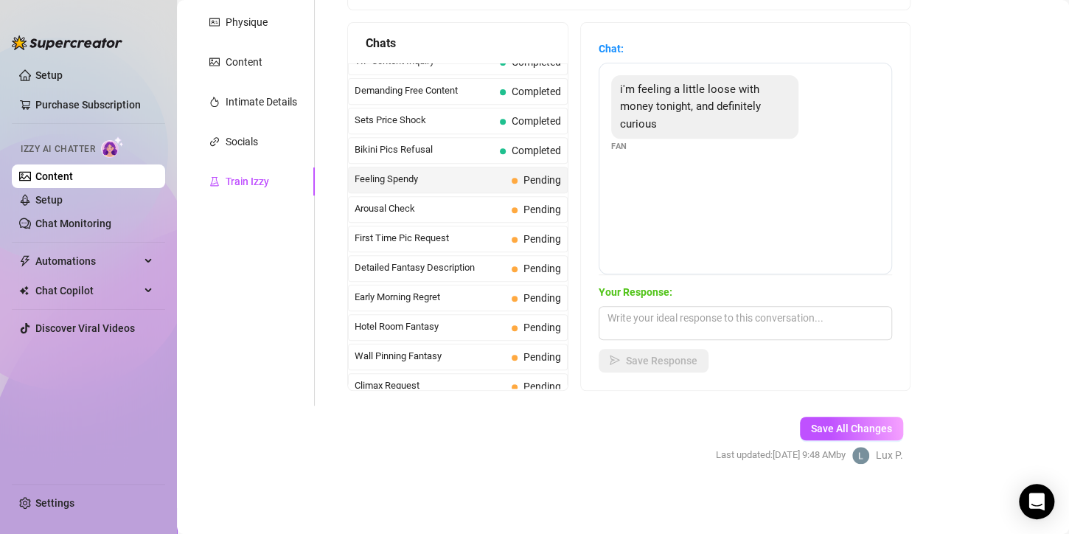
click at [955, 226] on main "Creator Bio Inked (micabigcherries) Bio Import Bio from other creator Personal …" at bounding box center [623, 146] width 892 height 776
click at [695, 339] on div "Your Response: Save Response" at bounding box center [745, 328] width 293 height 88
click at [691, 320] on textarea at bounding box center [745, 323] width 293 height 34
paste textarea "I like the sound of that, what would you like to see [PERSON_NAME]. I definitel…"
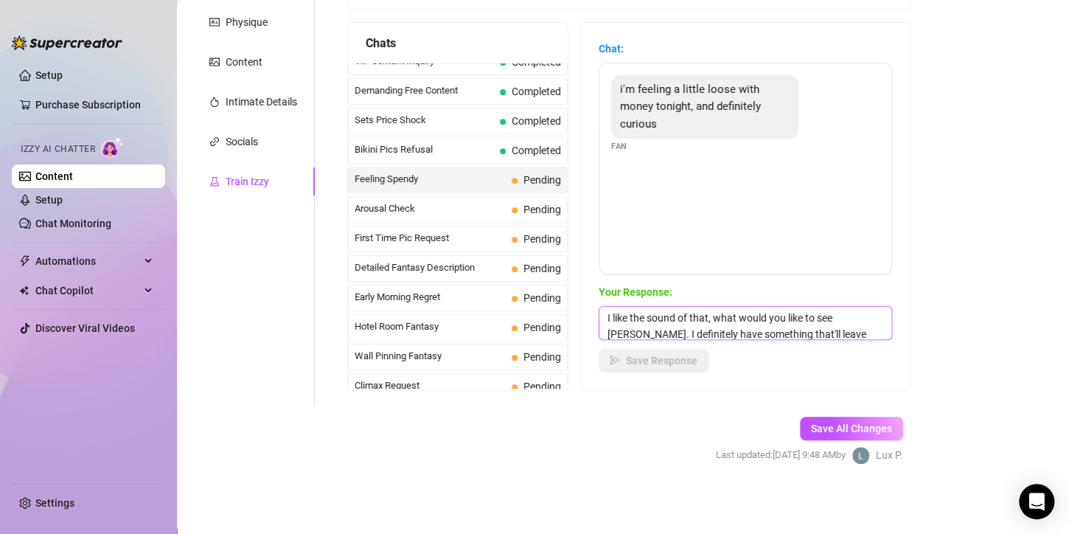
scroll to position [33, 0]
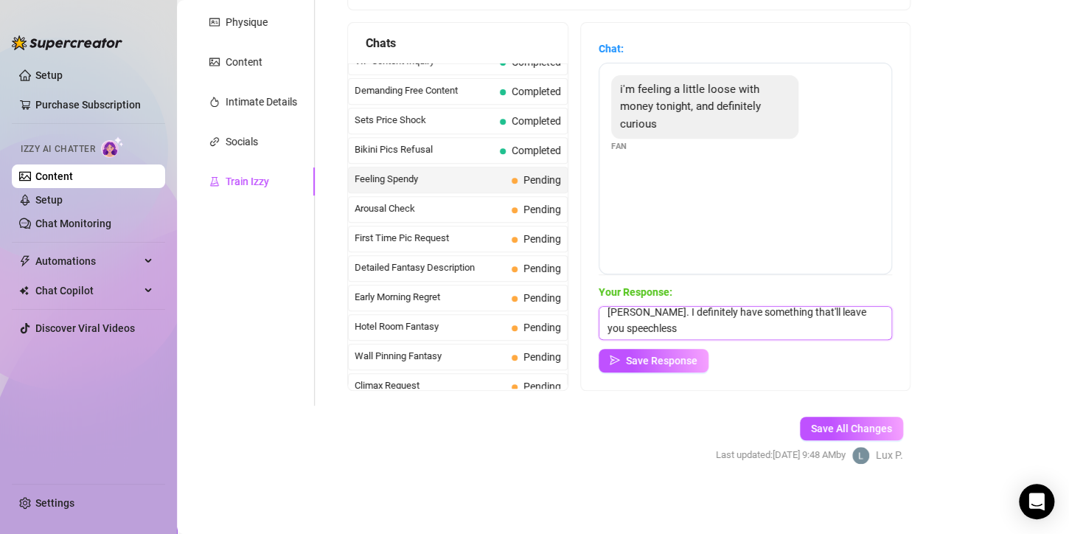
type textarea "I like the sound of that, what would you like to see [PERSON_NAME]. I definitel…"
click at [686, 360] on span "Save Response" at bounding box center [662, 361] width 72 height 12
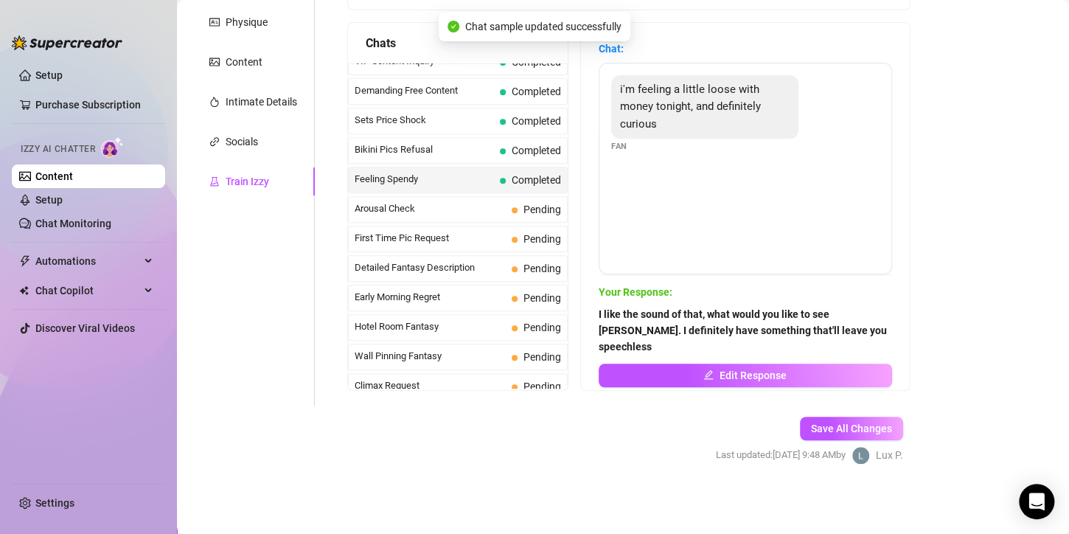
click at [734, 369] on span "Edit Response" at bounding box center [753, 375] width 67 height 12
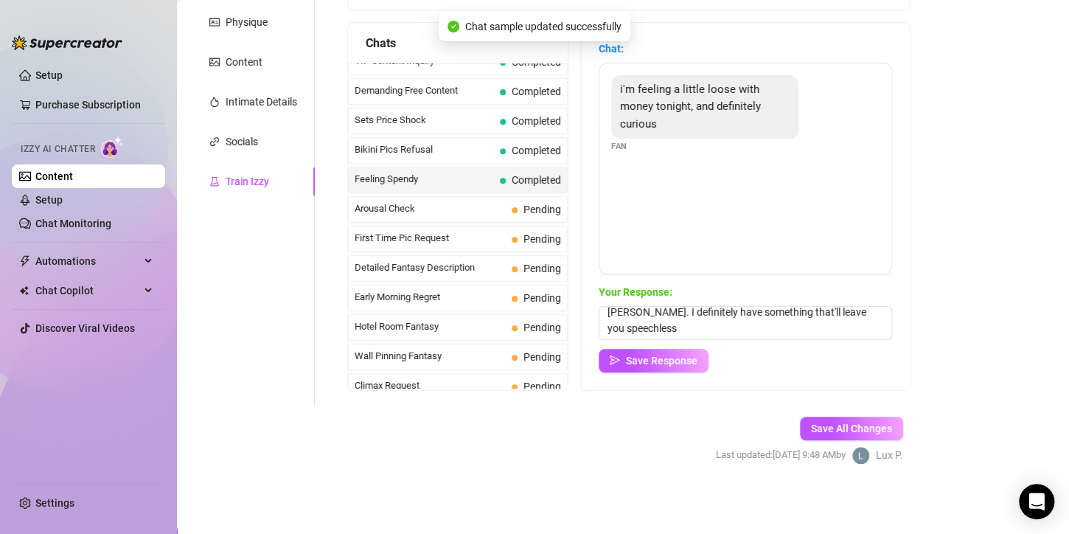
scroll to position [38, 0]
click at [711, 323] on textarea "I like the sound of that, what would you like to see [PERSON_NAME]. I definitel…" at bounding box center [745, 323] width 293 height 34
type textarea "I like the sound of that, what would you like to see [PERSON_NAME]. I definitel…"
click at [695, 351] on button "Save Response" at bounding box center [654, 361] width 110 height 24
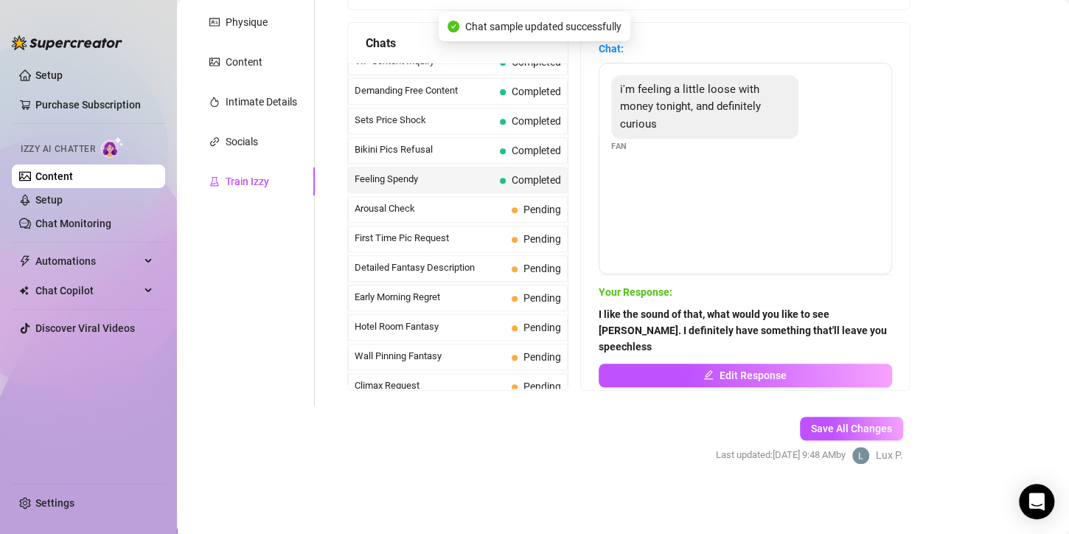
click at [444, 210] on span "Arousal Check" at bounding box center [430, 208] width 151 height 15
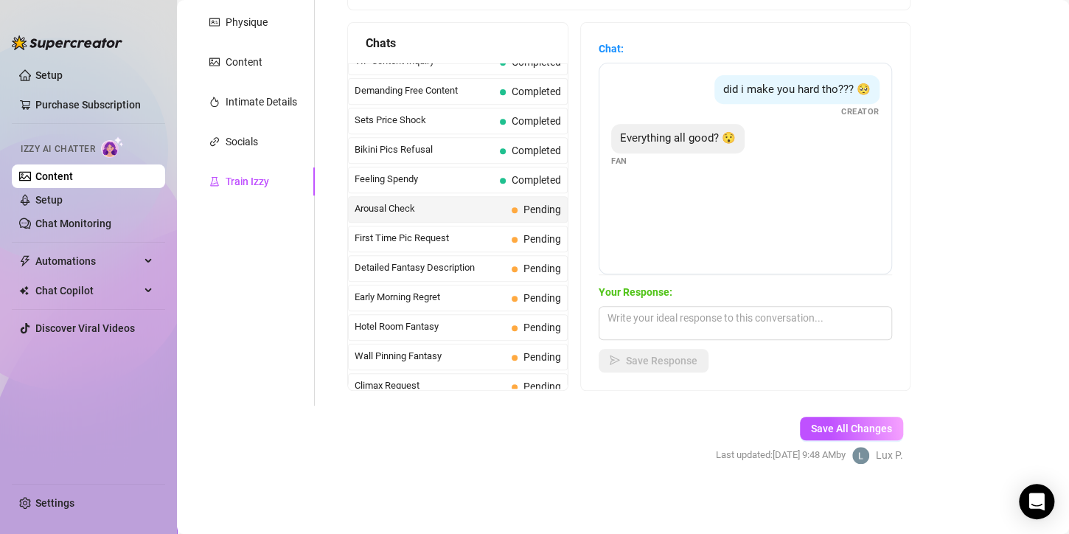
click at [911, 206] on div "Help fine-tune [PERSON_NAME] by replying to chats in your own tone and style. S…" at bounding box center [629, 147] width 593 height 517
click at [642, 327] on textarea at bounding box center [745, 323] width 293 height 34
paste textarea "yes [PERSON_NAME], just wanna if you feeling me as much as I’m feeling you righ…"
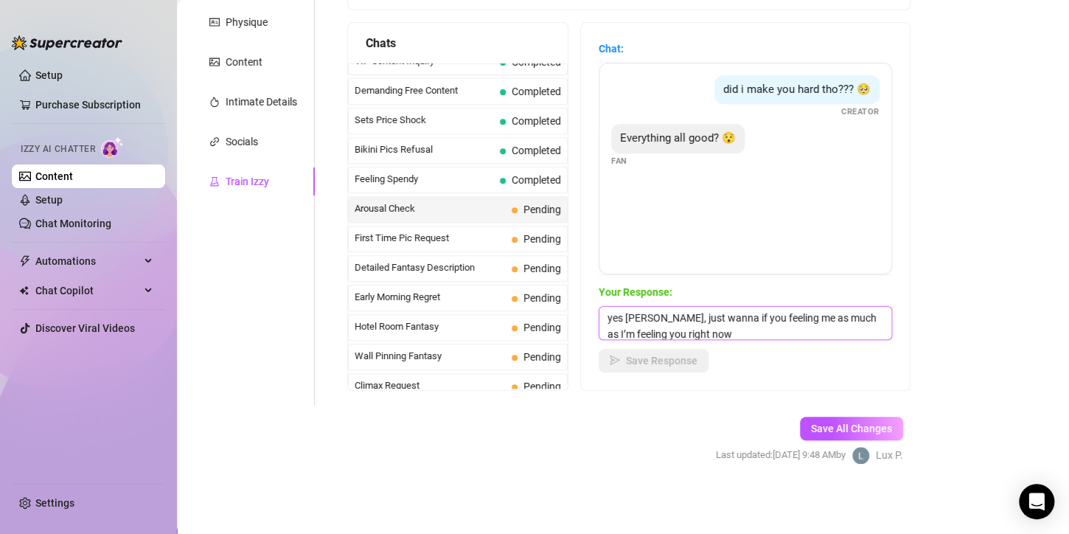
scroll to position [1, 0]
type textarea "yes [PERSON_NAME], just wanna if you feeling me as much as I’m feeling you righ…"
click at [643, 352] on button "Save Response" at bounding box center [654, 361] width 110 height 24
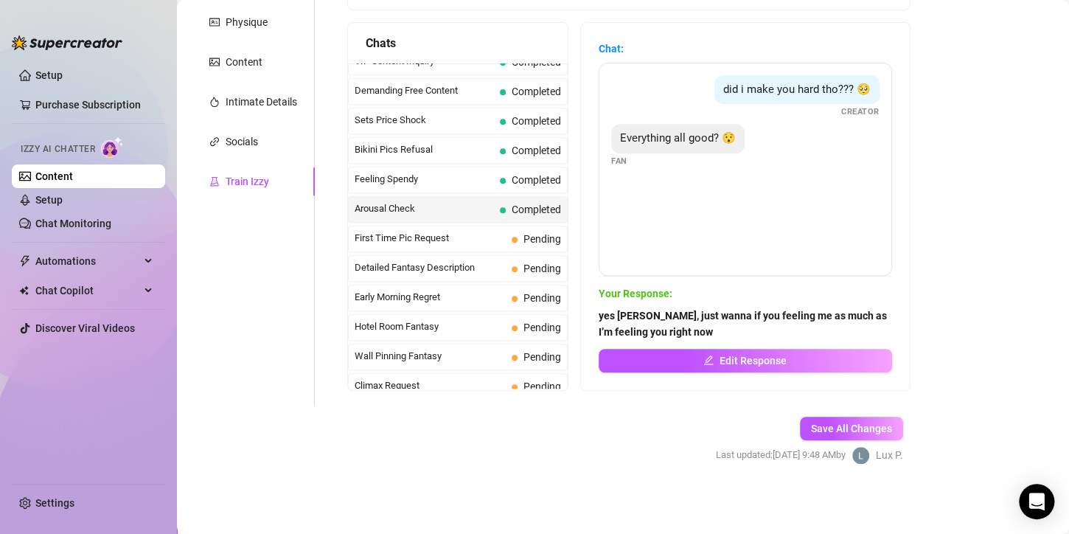
click at [1031, 333] on main "Creator Bio Inked (micabigcherries) Bio Import Bio from other creator Personal …" at bounding box center [623, 146] width 892 height 776
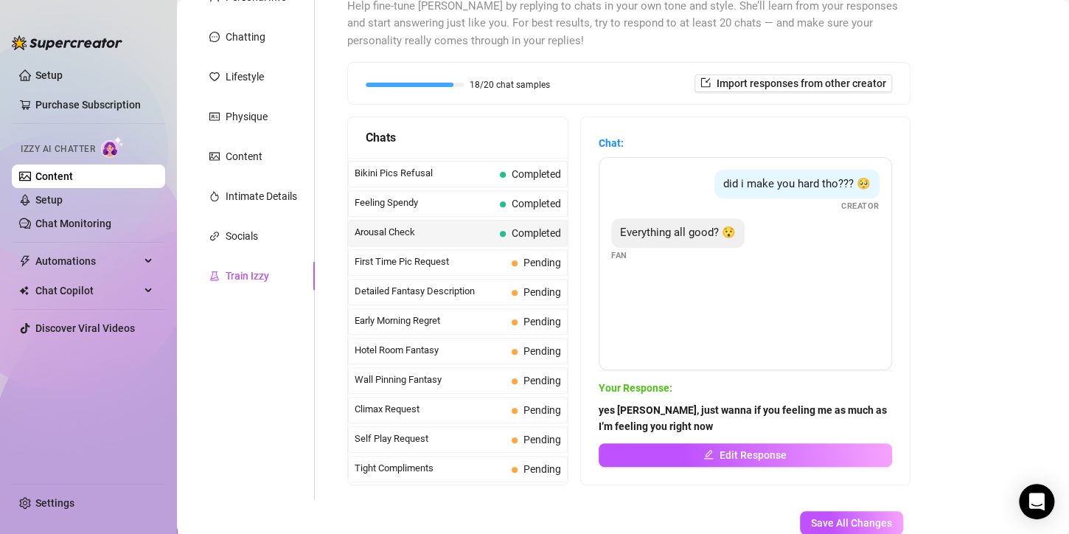
scroll to position [442, 0]
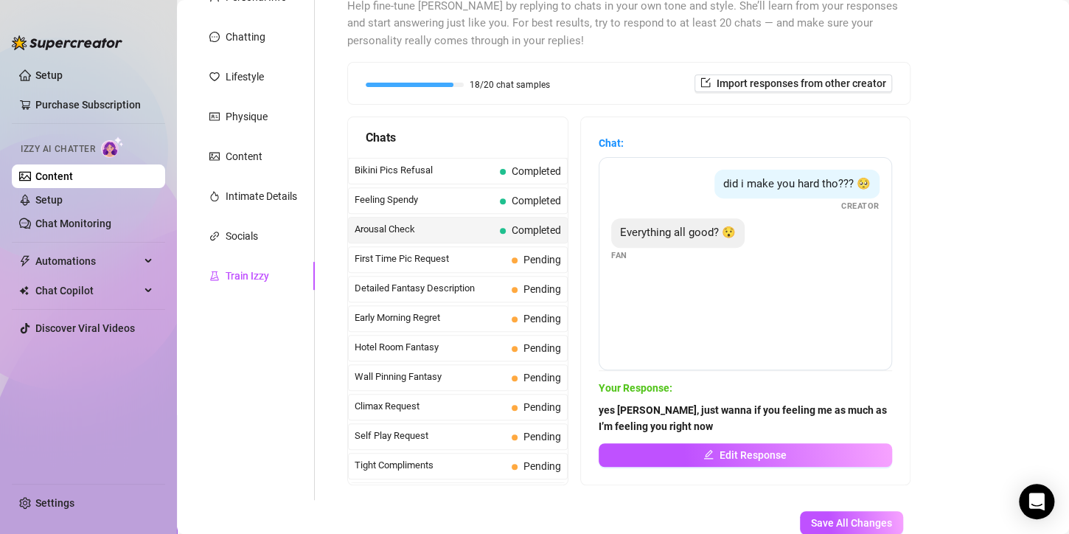
click at [821, 518] on span "Save All Changes" at bounding box center [851, 523] width 81 height 12
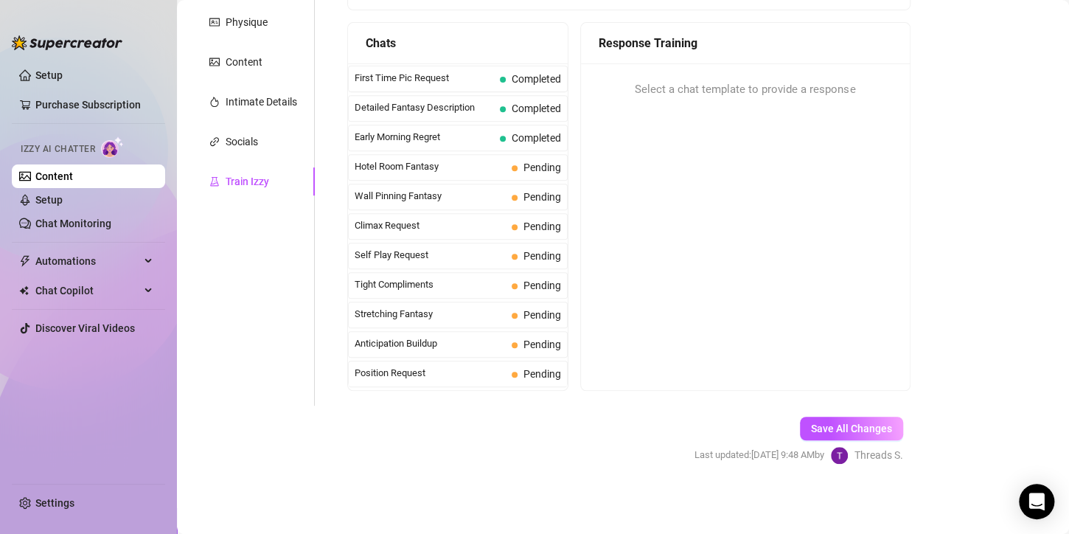
scroll to position [442, 0]
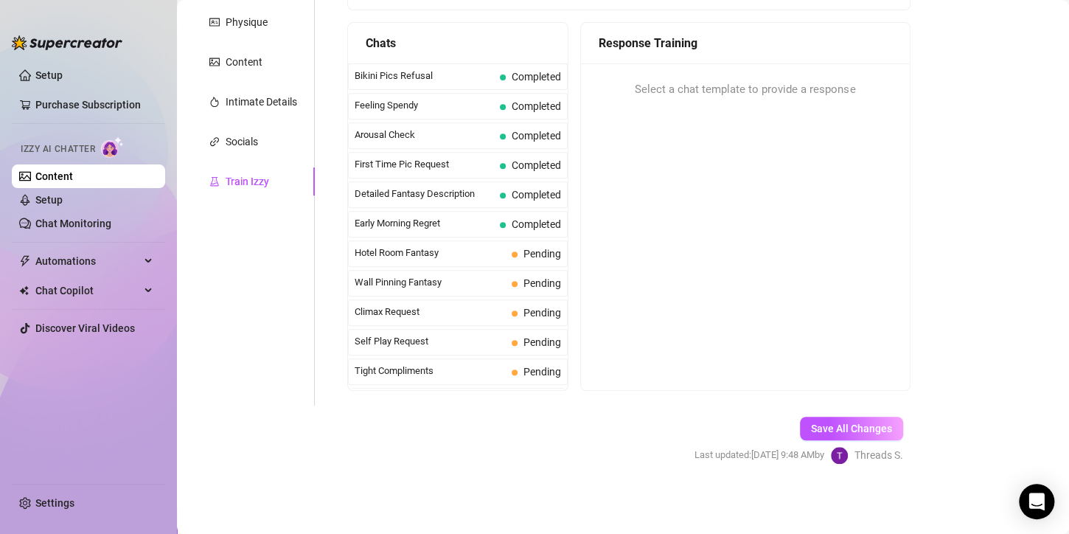
click at [437, 161] on span "First Time Pic Request" at bounding box center [424, 164] width 139 height 15
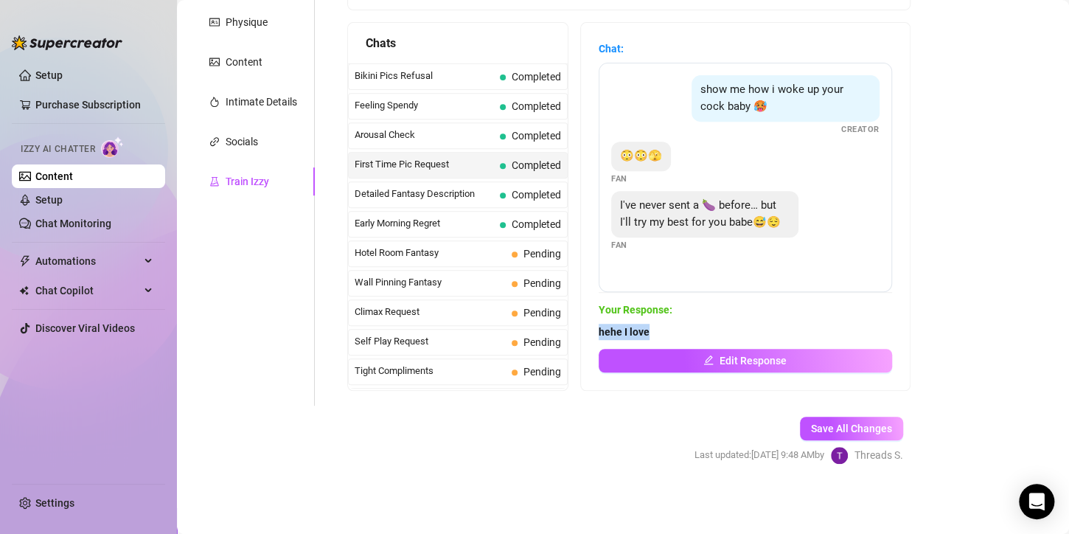
drag, startPoint x: 611, startPoint y: 333, endPoint x: 602, endPoint y: 333, distance: 9.6
click at [602, 333] on div "Chat: show me how i woke up your cock baby 🥵 Creator 😳😳🫣 Fan I've never sent a …" at bounding box center [745, 206] width 329 height 367
click at [651, 361] on button "Edit Response" at bounding box center [745, 361] width 293 height 24
